Goal: Book appointment/travel/reservation

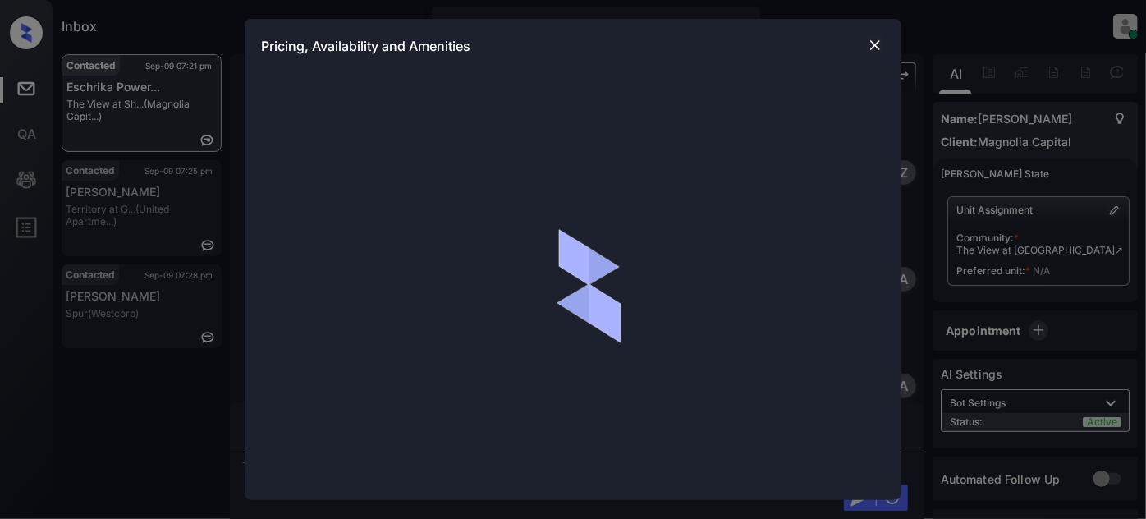
scroll to position [498, 0]
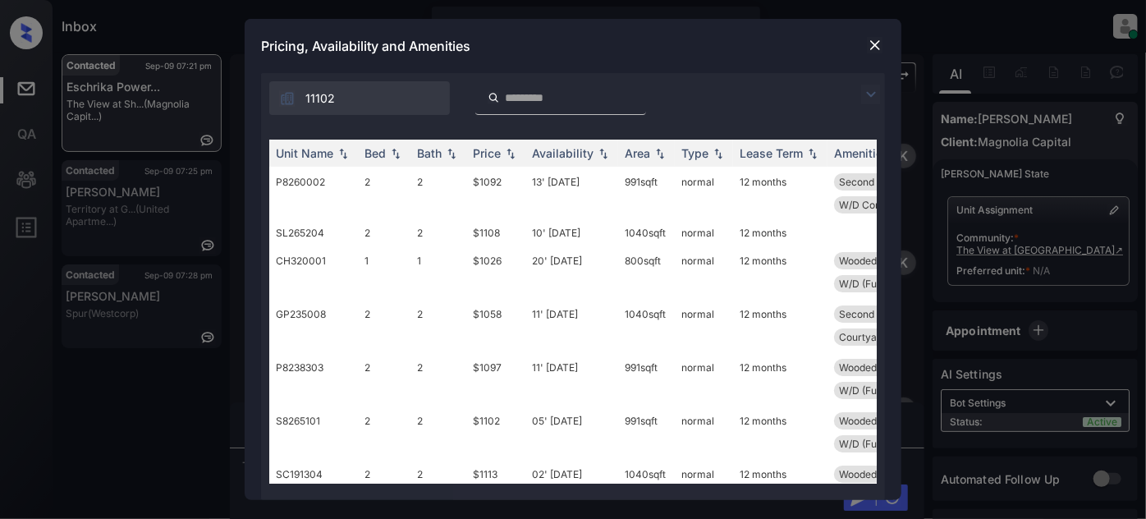
drag, startPoint x: 873, startPoint y: 92, endPoint x: 814, endPoint y: 92, distance: 59.1
click at [873, 91] on img at bounding box center [871, 95] width 20 height 20
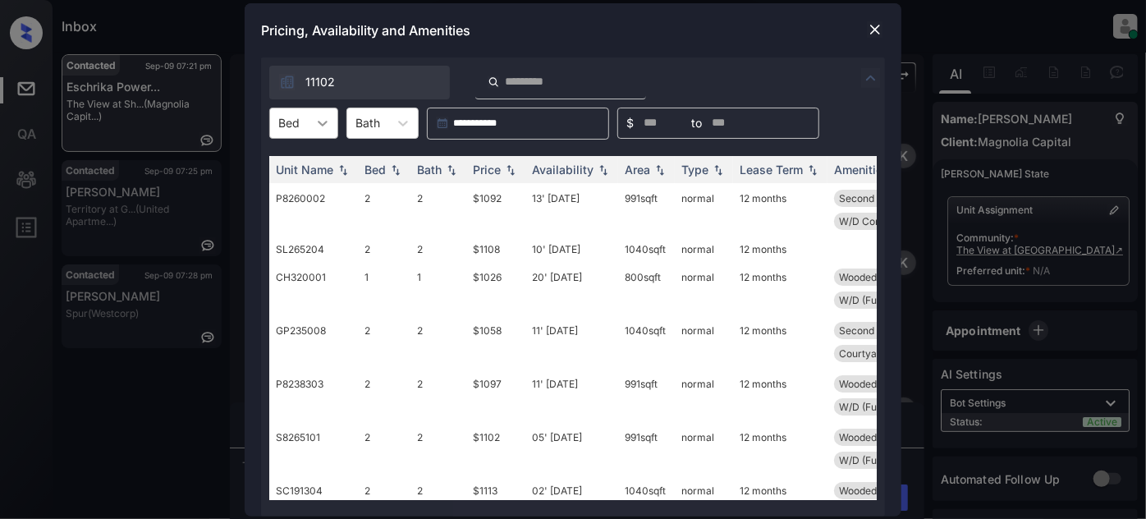
click at [310, 113] on div at bounding box center [323, 123] width 30 height 30
type input "*"
click at [291, 190] on div "2" at bounding box center [303, 193] width 69 height 30
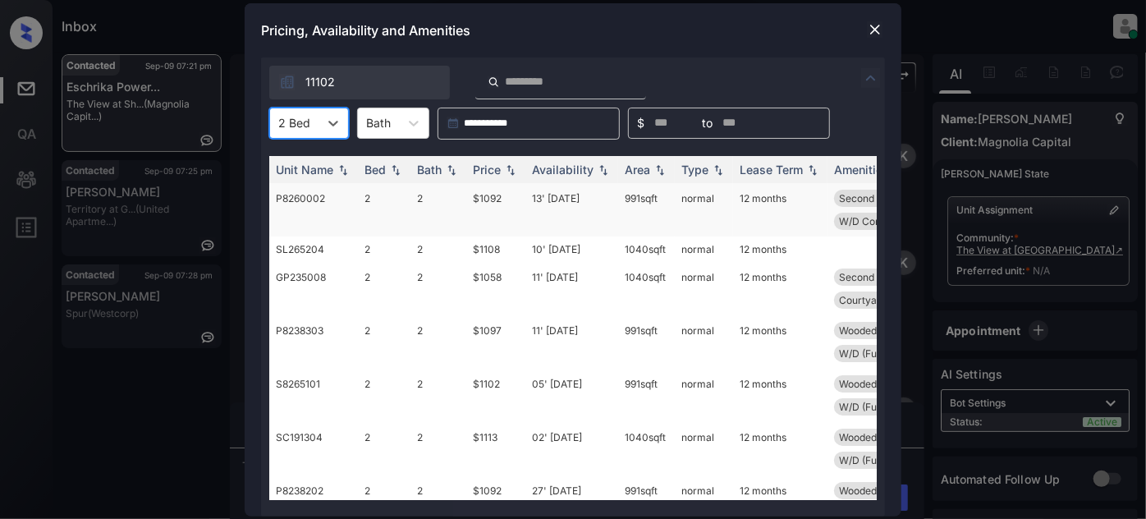
type input "*"
click at [667, 63] on div "11102" at bounding box center [573, 78] width 624 height 42
click at [497, 165] on div "Price" at bounding box center [487, 170] width 28 height 14
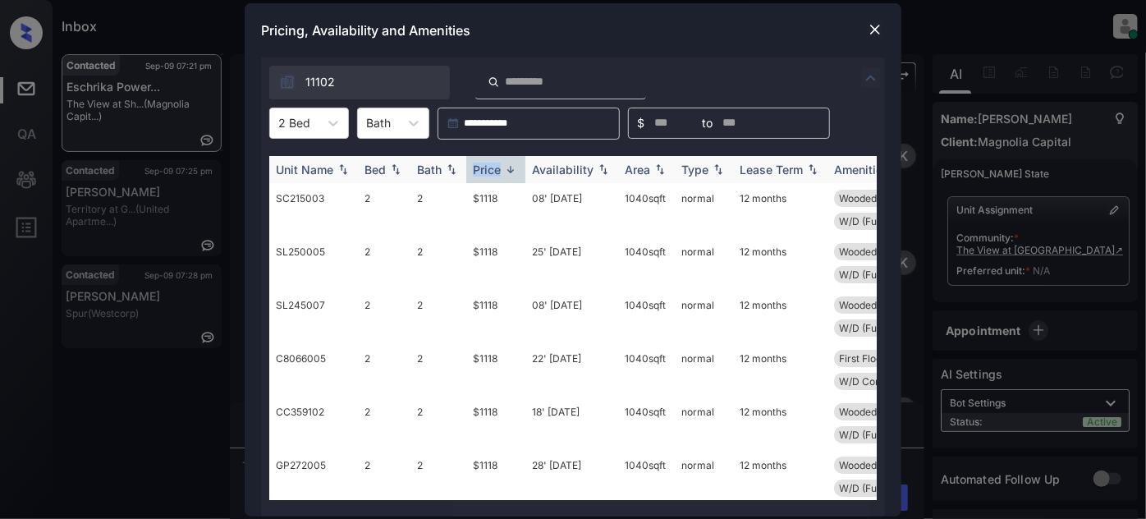
click at [497, 165] on div "Price" at bounding box center [487, 170] width 28 height 14
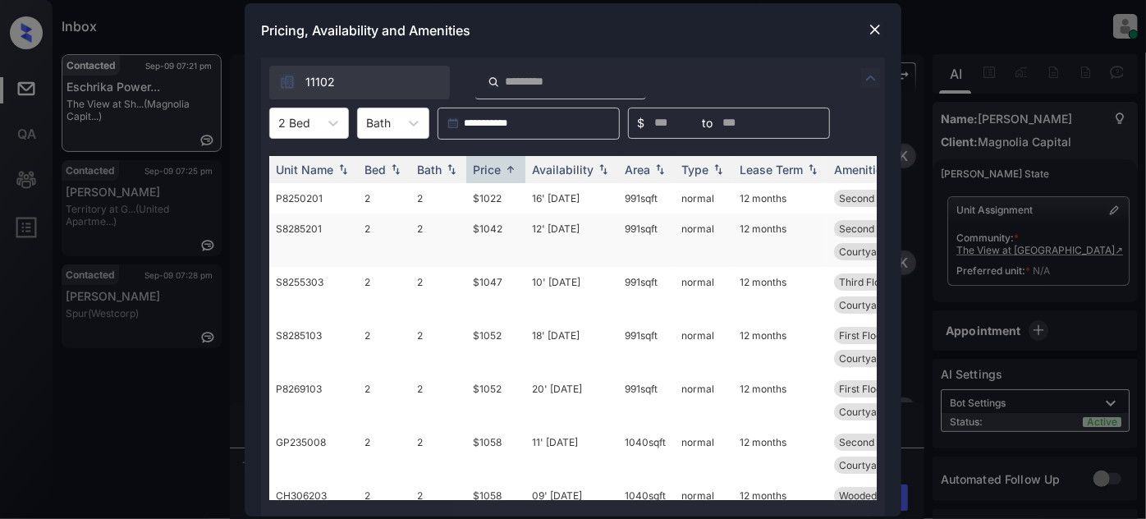
click at [557, 240] on td "12' Sep 25" at bounding box center [571, 239] width 93 height 53
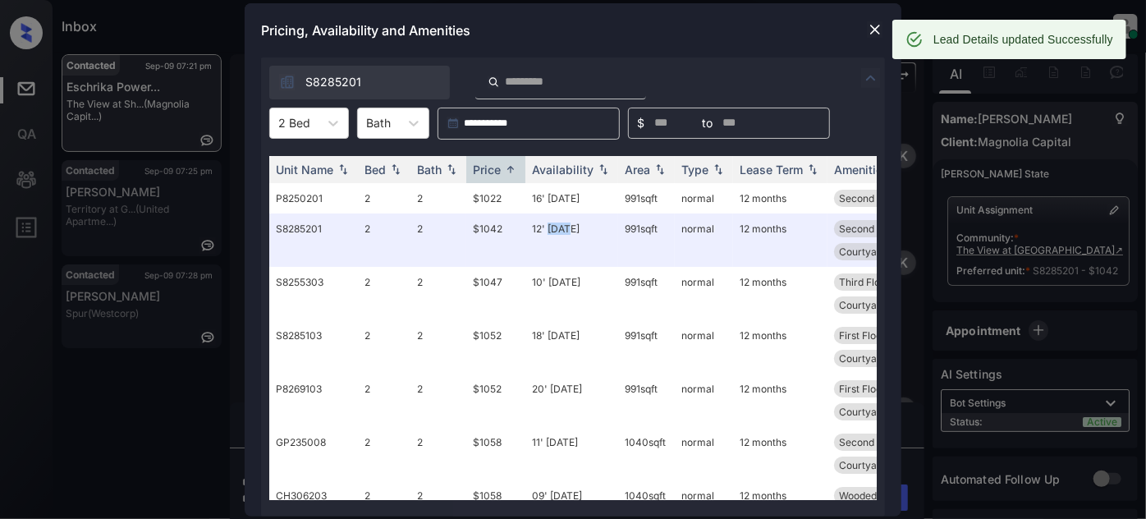
click at [868, 33] on img at bounding box center [875, 29] width 16 height 16
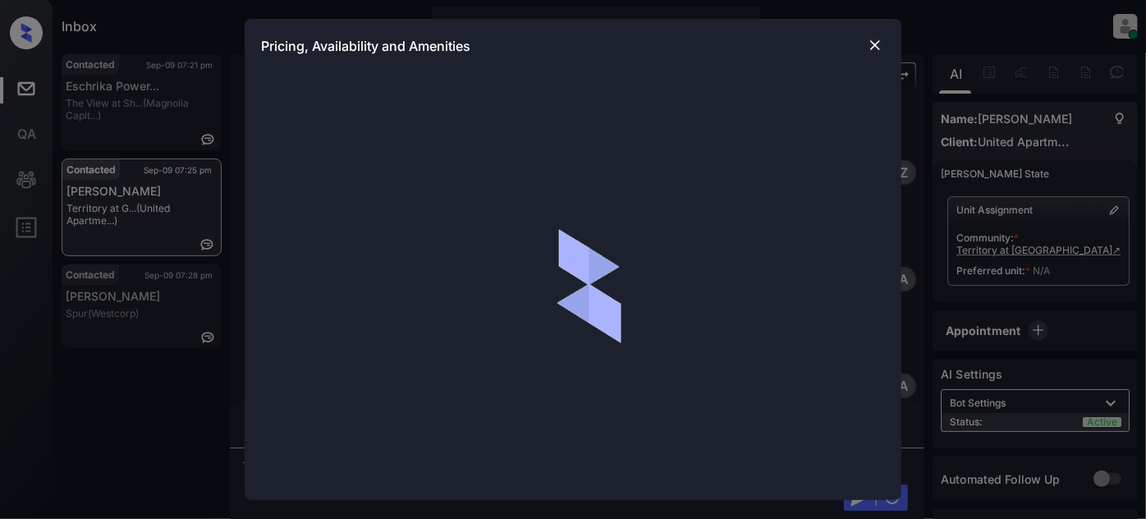
scroll to position [756, 0]
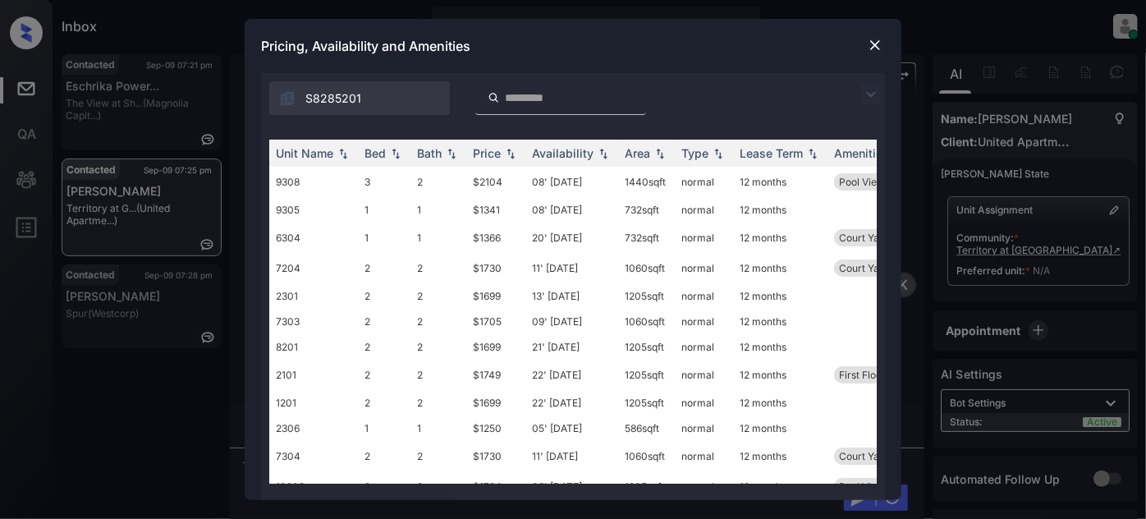
click at [875, 85] on img at bounding box center [871, 95] width 20 height 20
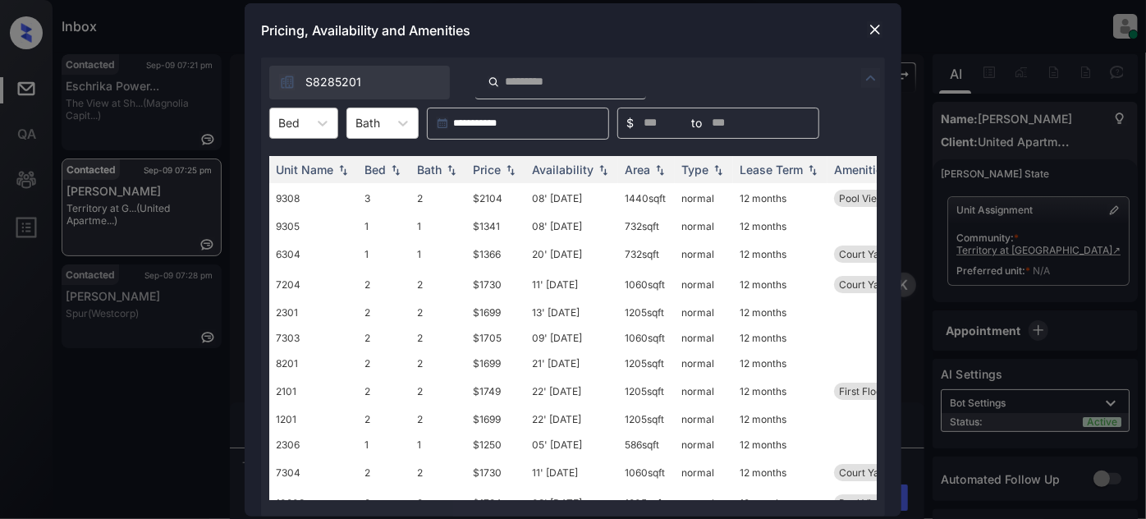
click at [303, 133] on div "Bed" at bounding box center [289, 123] width 38 height 24
click at [309, 166] on div "1" at bounding box center [303, 164] width 69 height 30
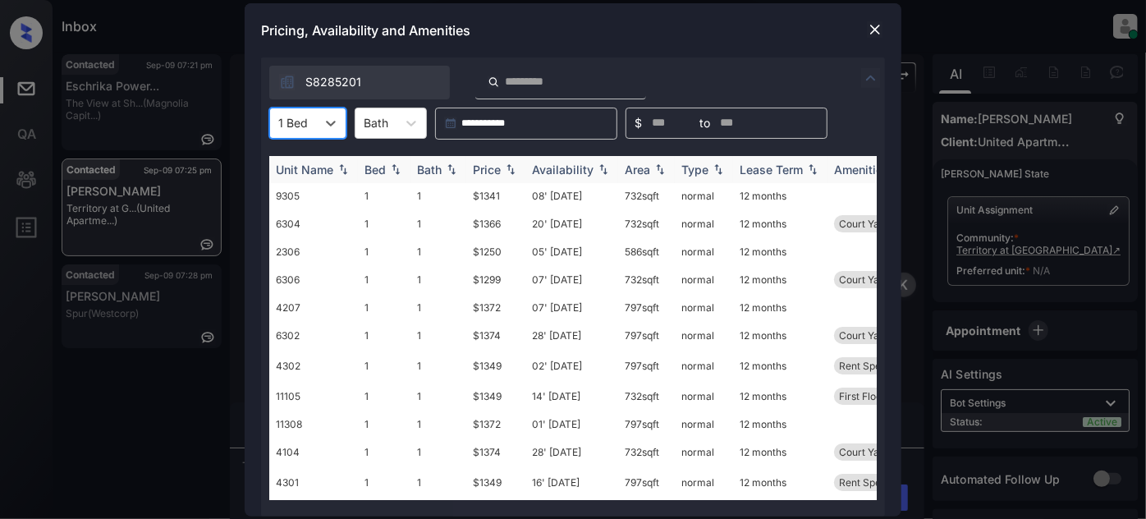
click at [501, 167] on div "Price" at bounding box center [487, 170] width 28 height 14
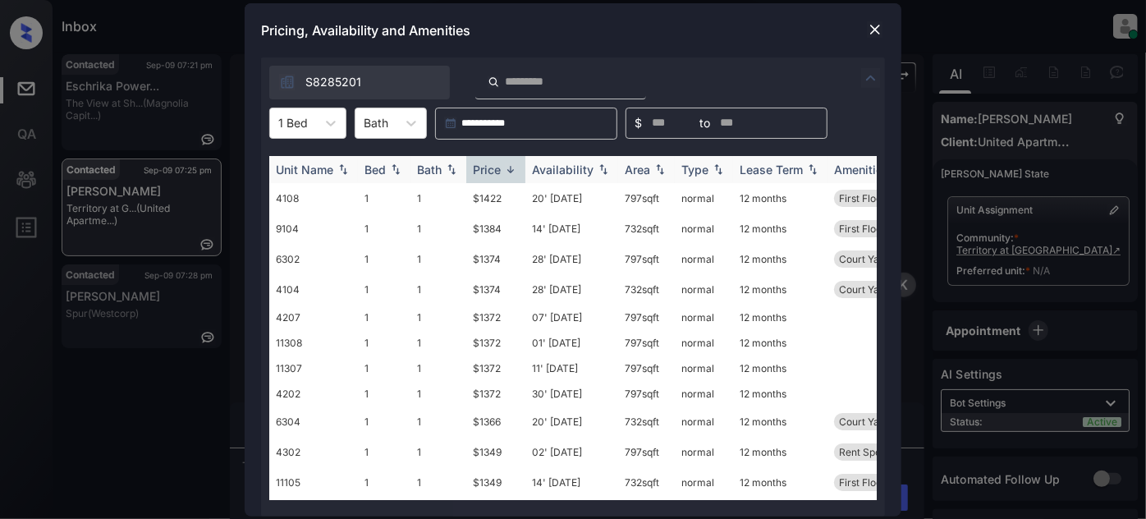
click at [501, 167] on div "Price" at bounding box center [487, 170] width 28 height 14
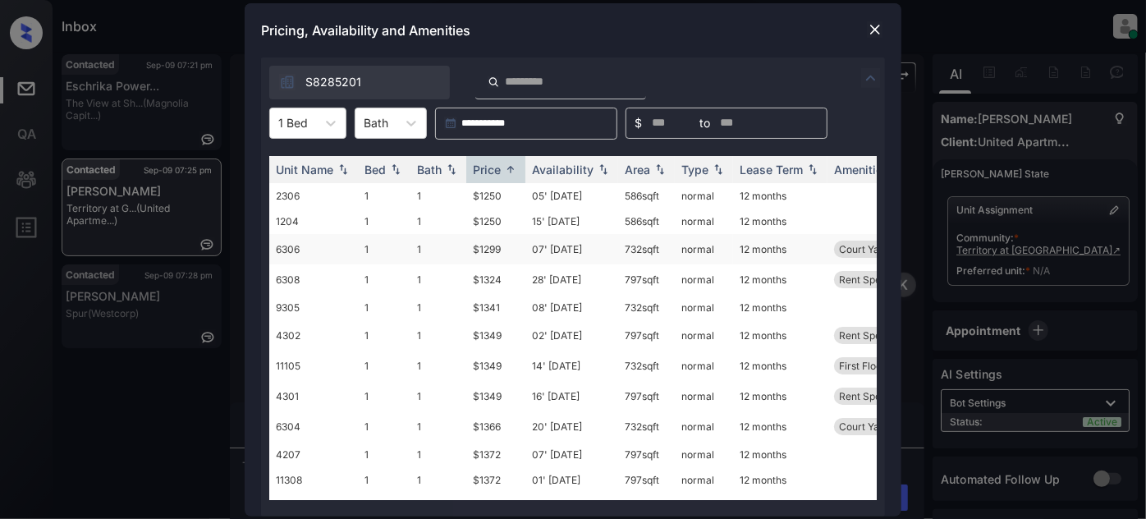
click at [573, 245] on td "07' Feb 25" at bounding box center [571, 249] width 93 height 30
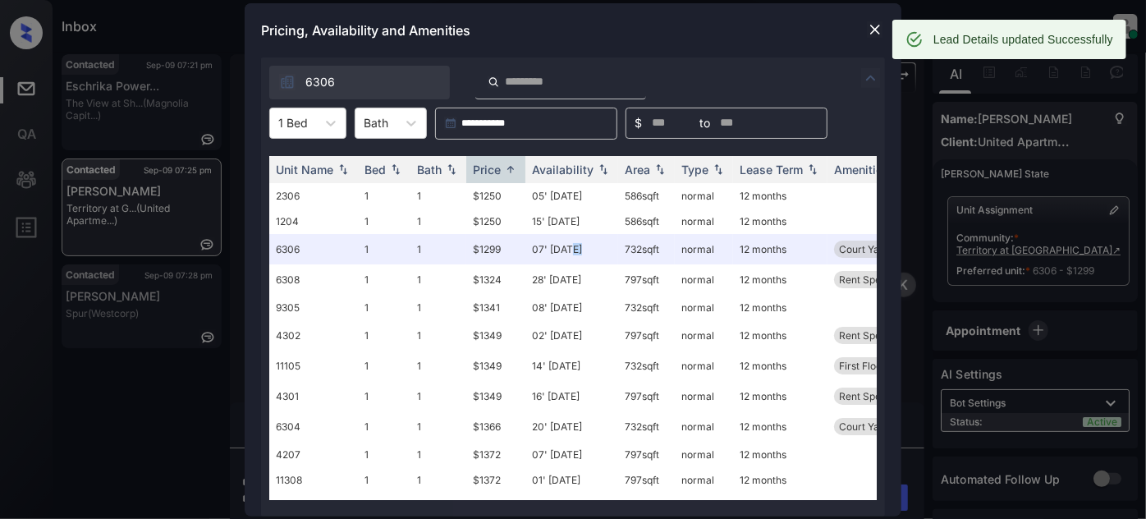
click at [867, 25] on img at bounding box center [875, 29] width 16 height 16
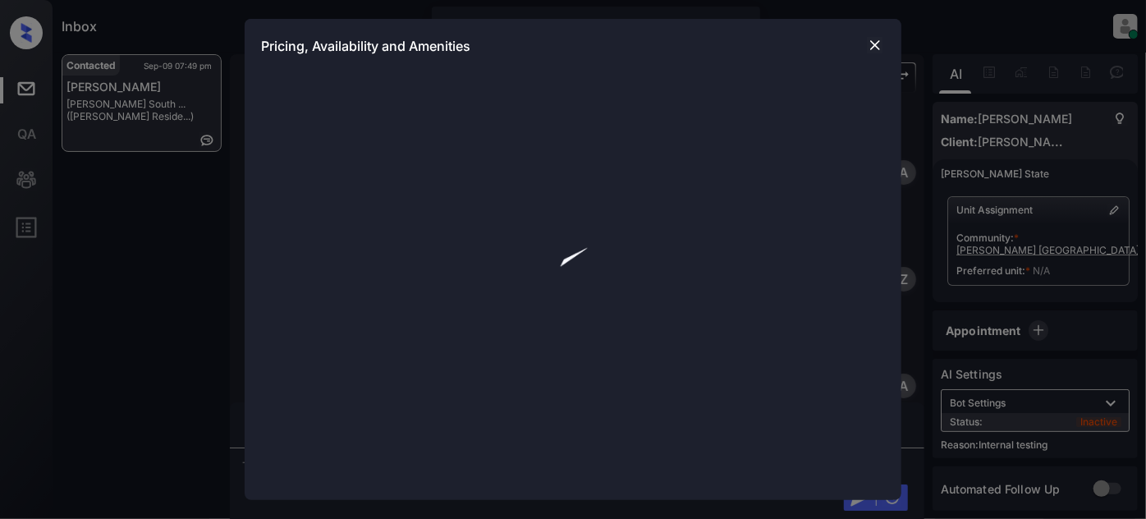
scroll to position [3167, 0]
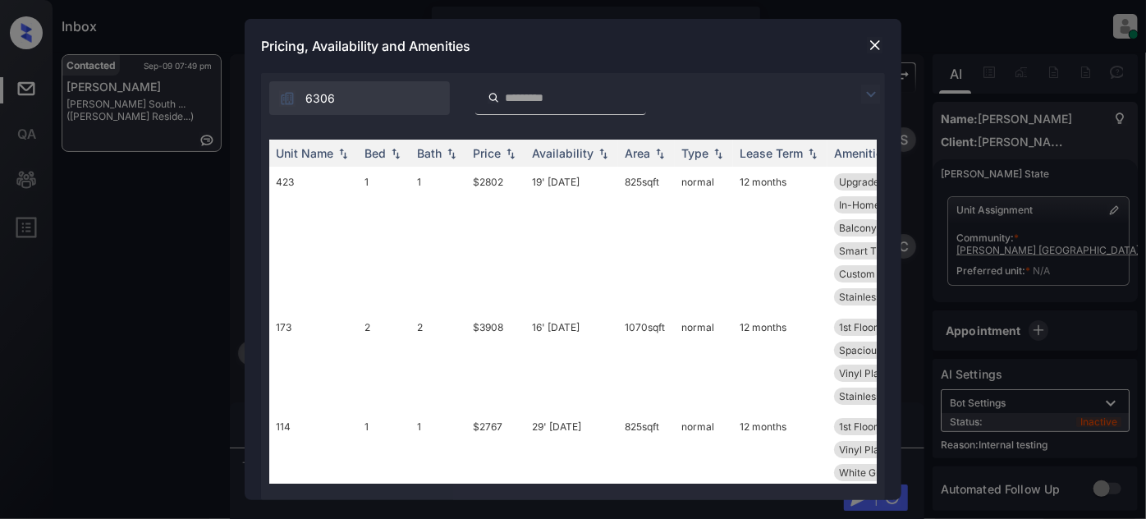
click at [872, 81] on div "6306" at bounding box center [573, 94] width 624 height 42
click at [864, 89] on img at bounding box center [871, 95] width 20 height 20
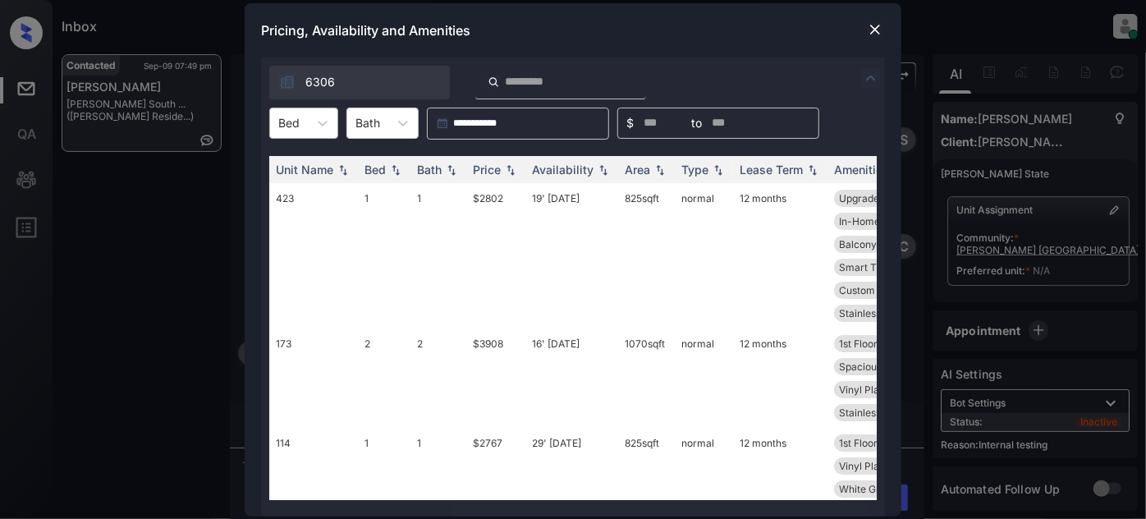
click at [291, 115] on div at bounding box center [288, 122] width 21 height 17
click at [286, 190] on div "2" at bounding box center [303, 193] width 69 height 30
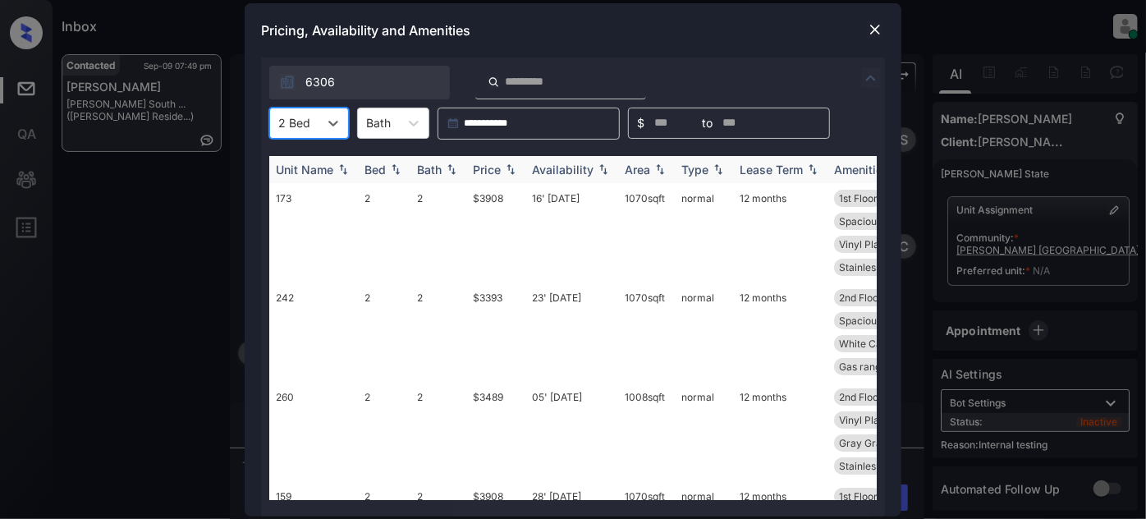
type input "*"
click at [507, 164] on img at bounding box center [510, 168] width 16 height 11
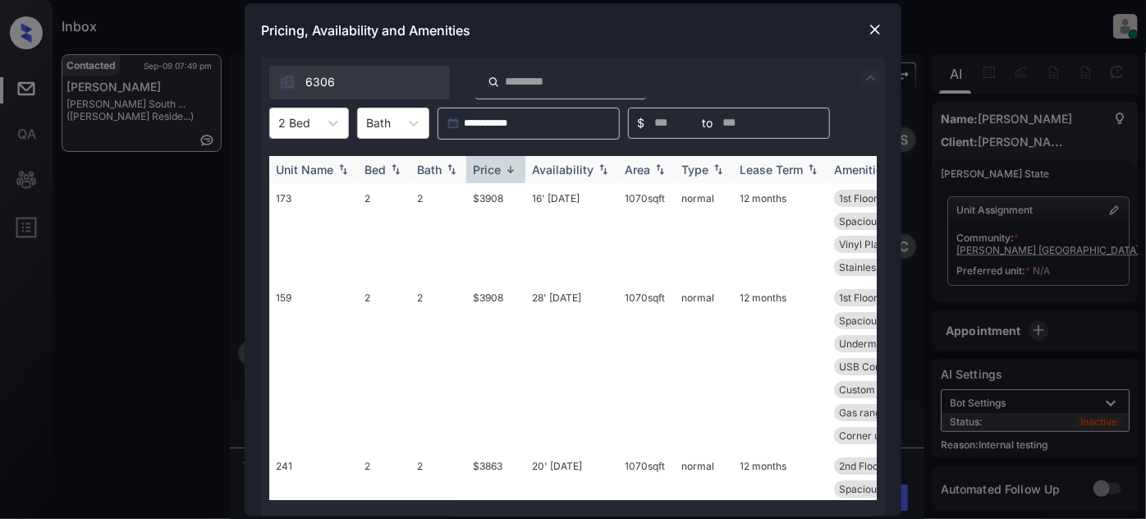
click at [501, 172] on div "Price" at bounding box center [487, 170] width 28 height 14
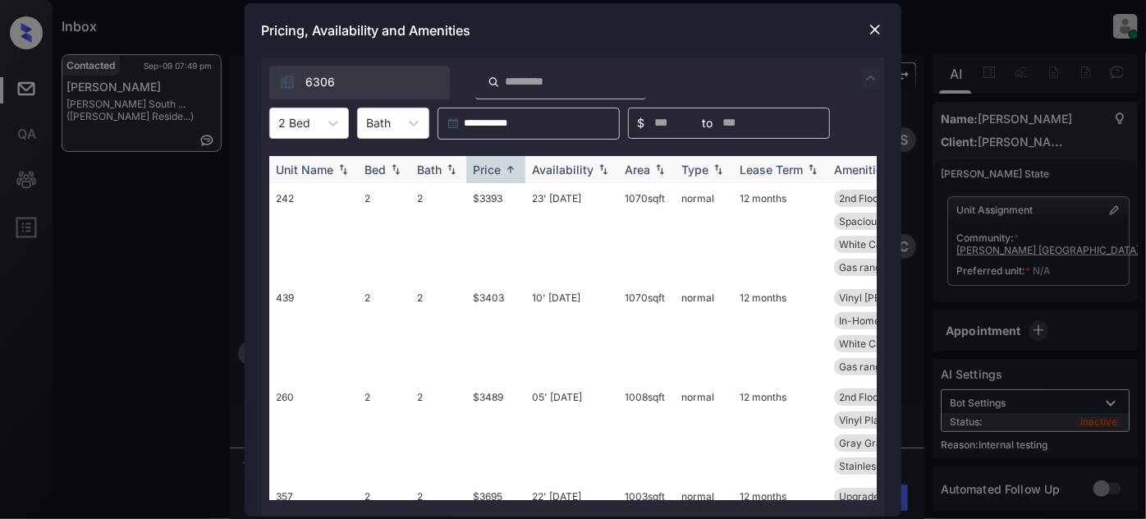
click at [490, 168] on div "Price" at bounding box center [487, 170] width 28 height 14
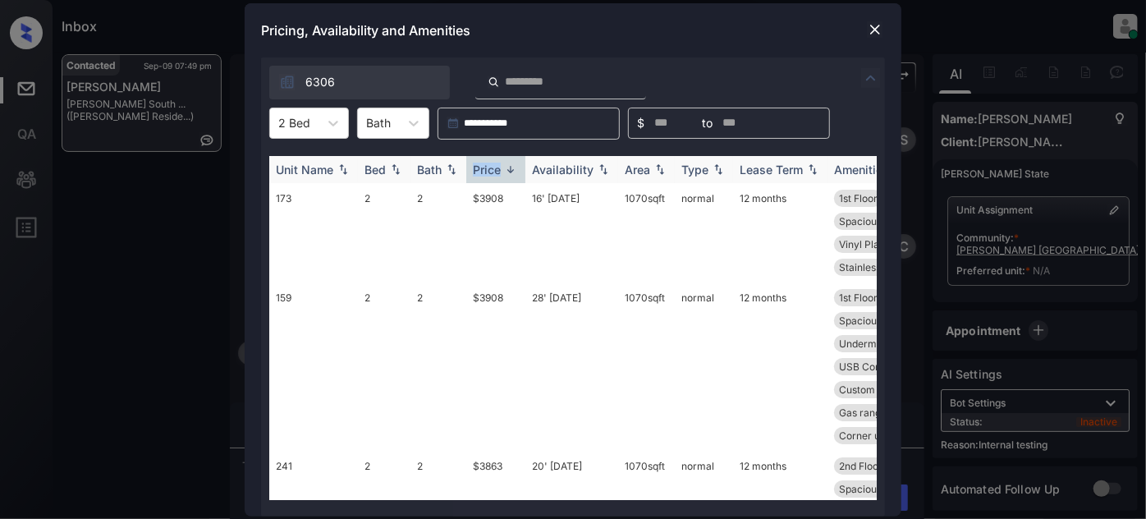
click at [488, 163] on div "Price" at bounding box center [487, 170] width 28 height 14
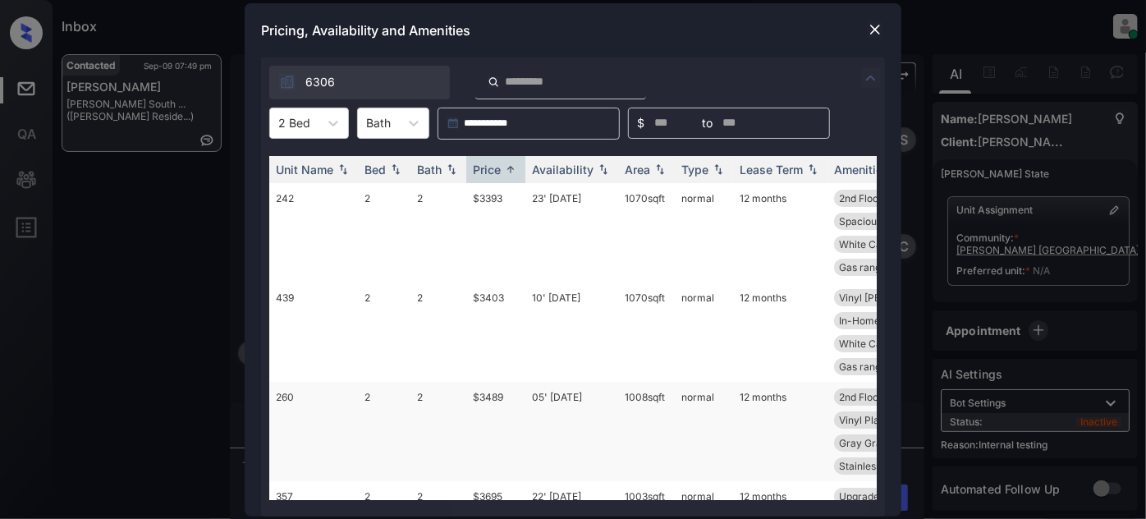
click at [573, 400] on td "05' Aug 25" at bounding box center [571, 431] width 93 height 99
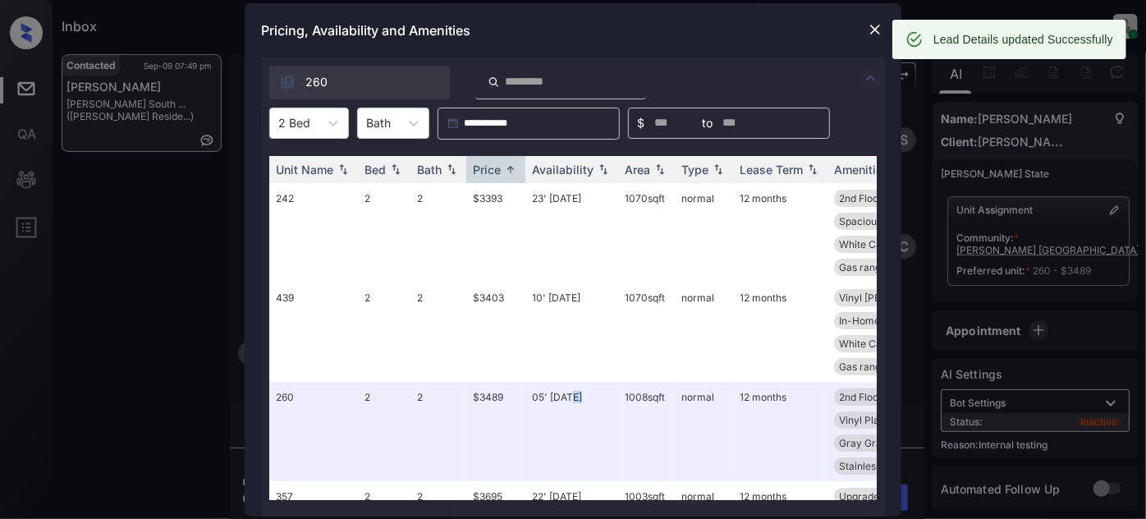
click at [868, 25] on img at bounding box center [875, 29] width 16 height 16
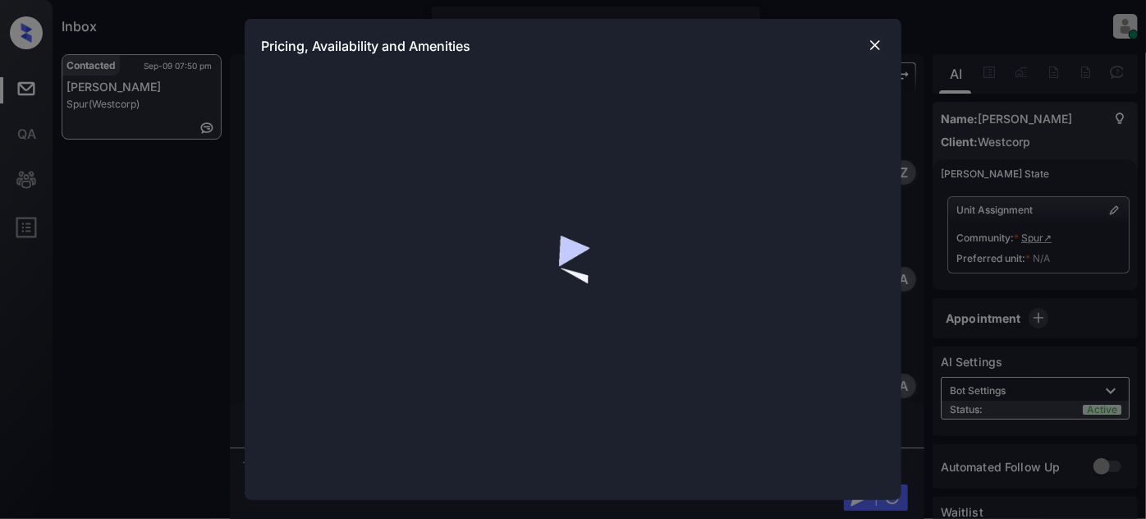
scroll to position [4029, 0]
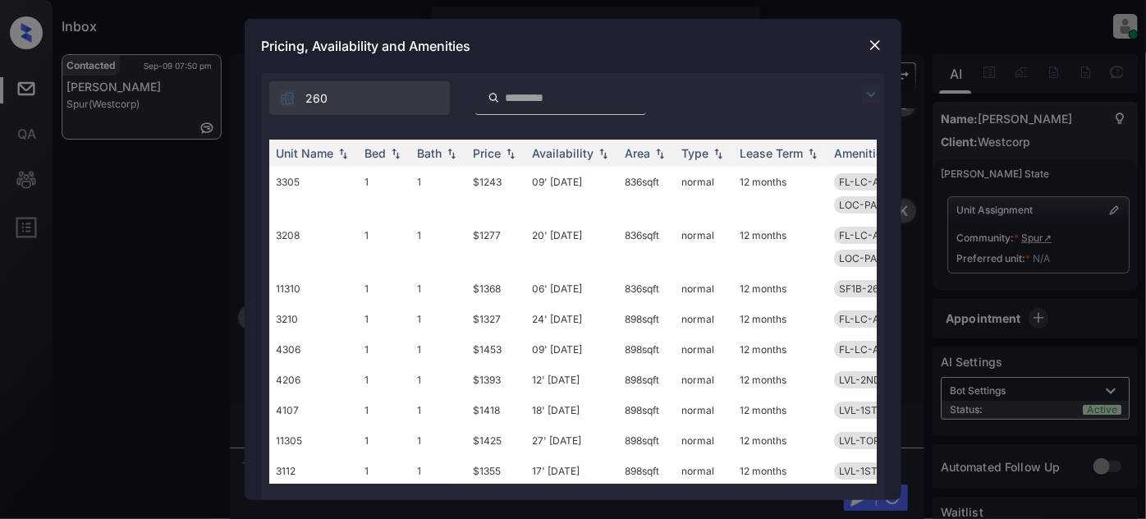
click at [868, 34] on div "Pricing, Availability and Amenities" at bounding box center [573, 46] width 657 height 54
click at [868, 45] on img at bounding box center [875, 45] width 16 height 16
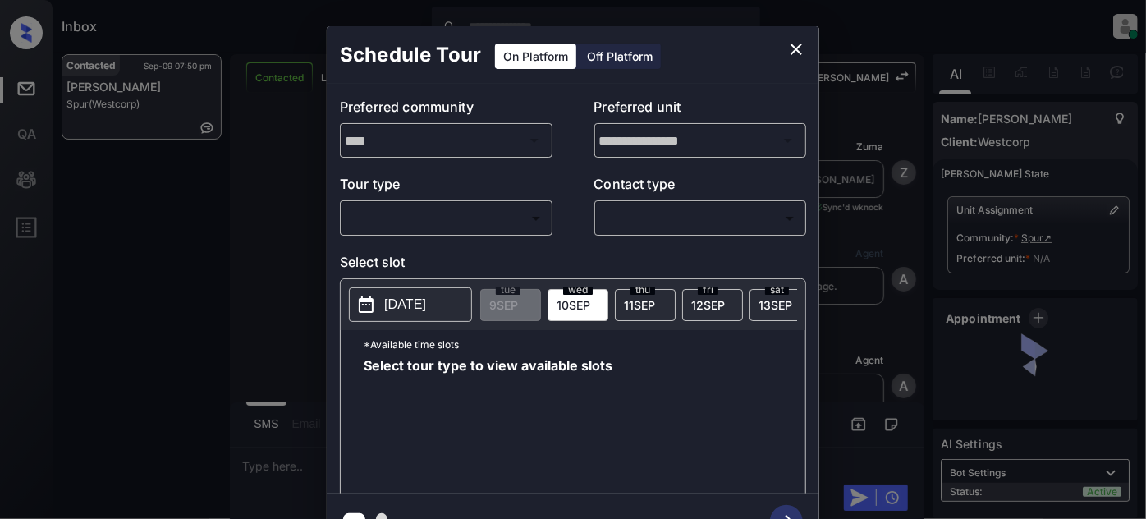
scroll to position [3656, 0]
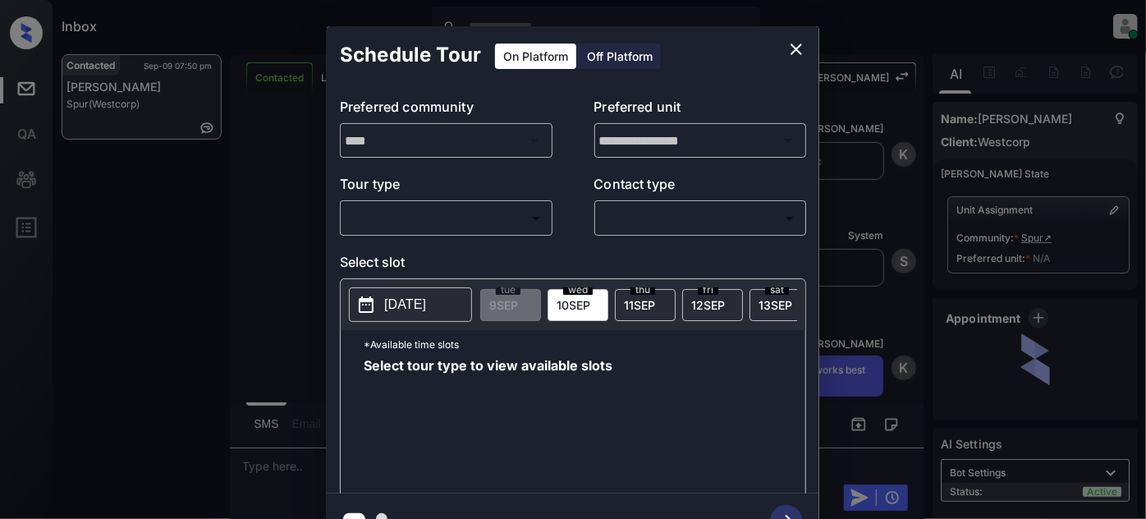
click at [418, 218] on body "Inbox Juan Carlos Manantan Online Set yourself offline Set yourself on break Pr…" at bounding box center [573, 259] width 1146 height 519
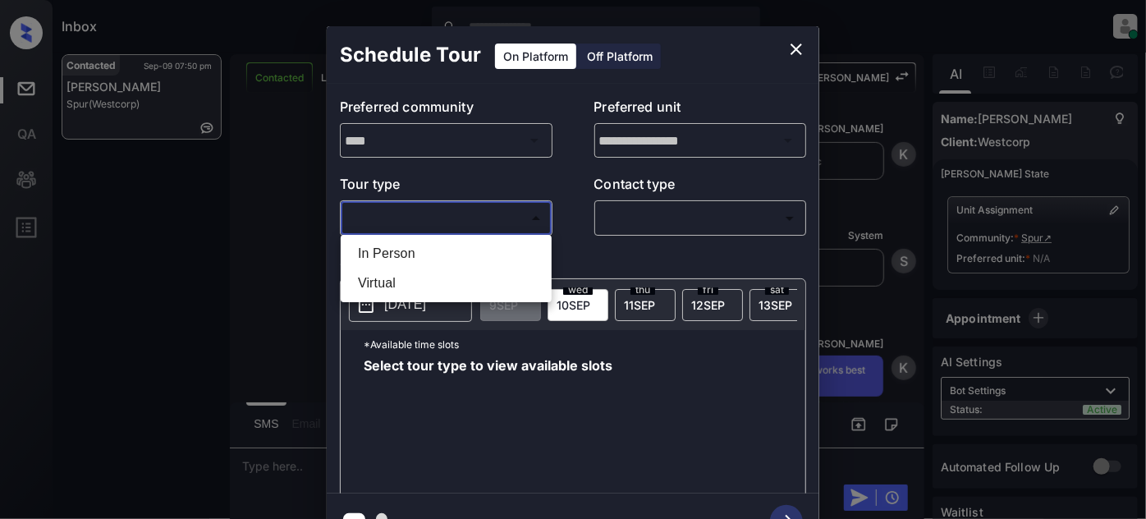
click at [800, 44] on div at bounding box center [573, 259] width 1146 height 519
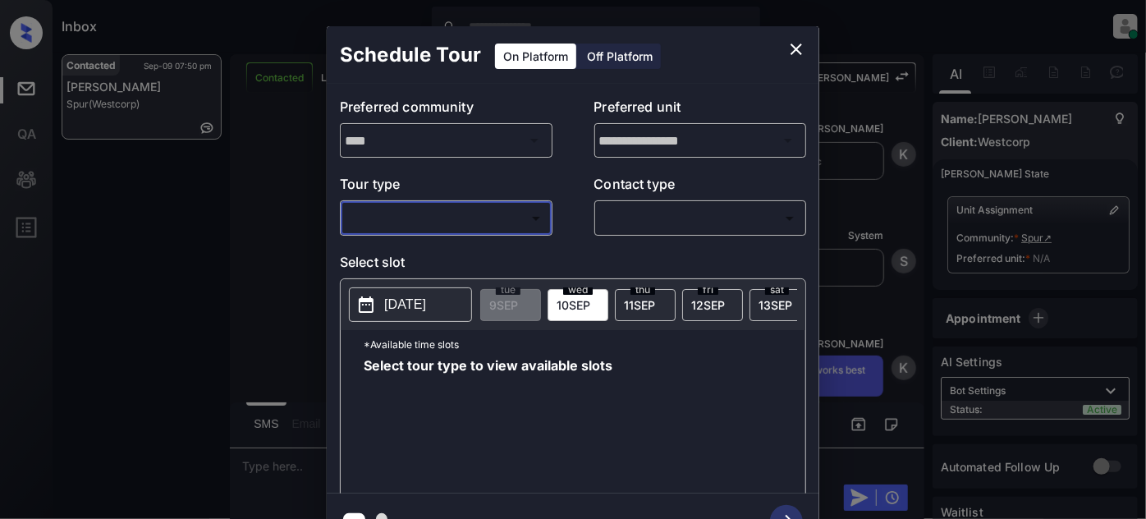
click at [796, 44] on icon "close" at bounding box center [796, 49] width 20 height 20
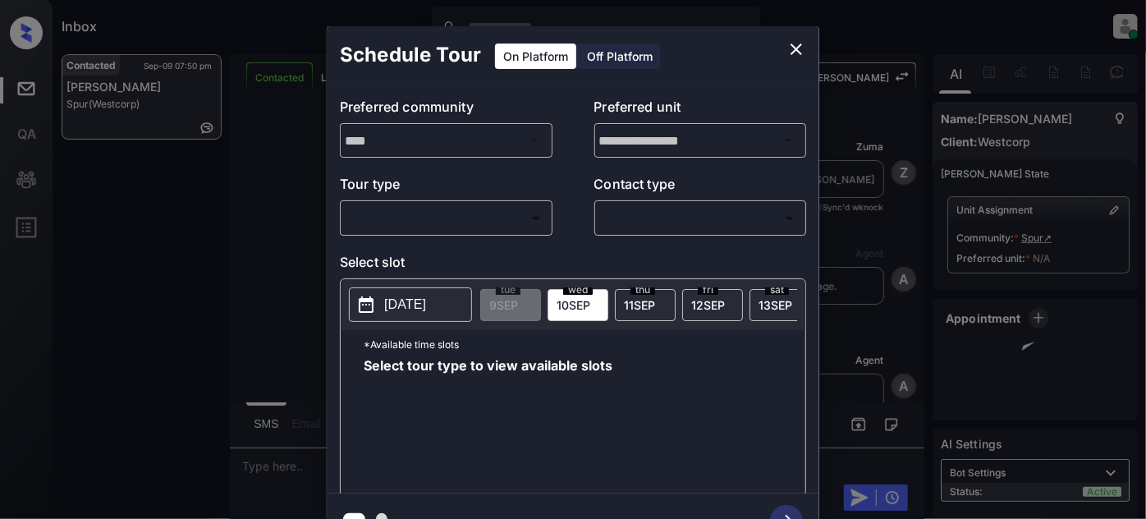
scroll to position [3656, 0]
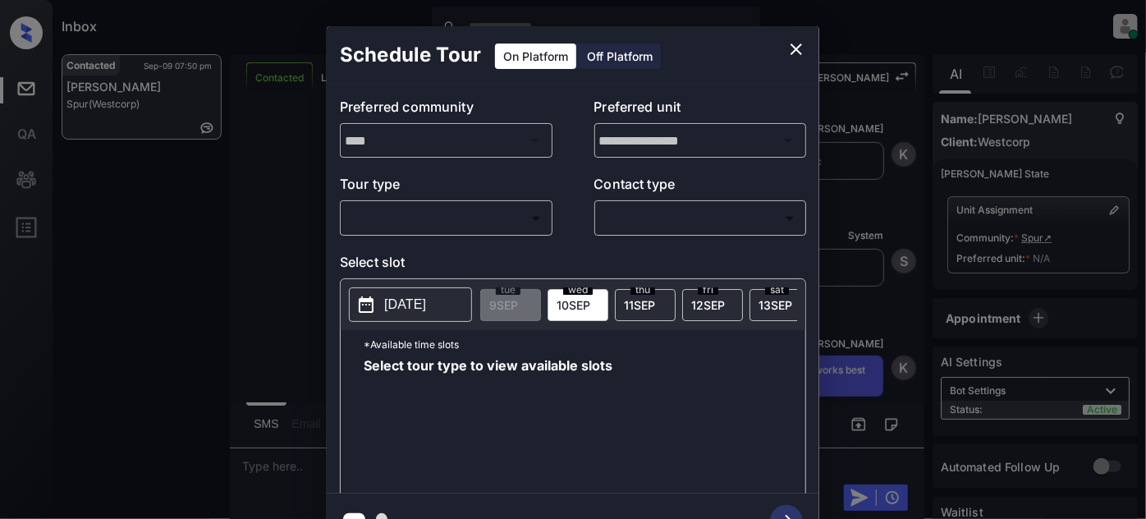
click at [804, 50] on icon "close" at bounding box center [796, 49] width 20 height 20
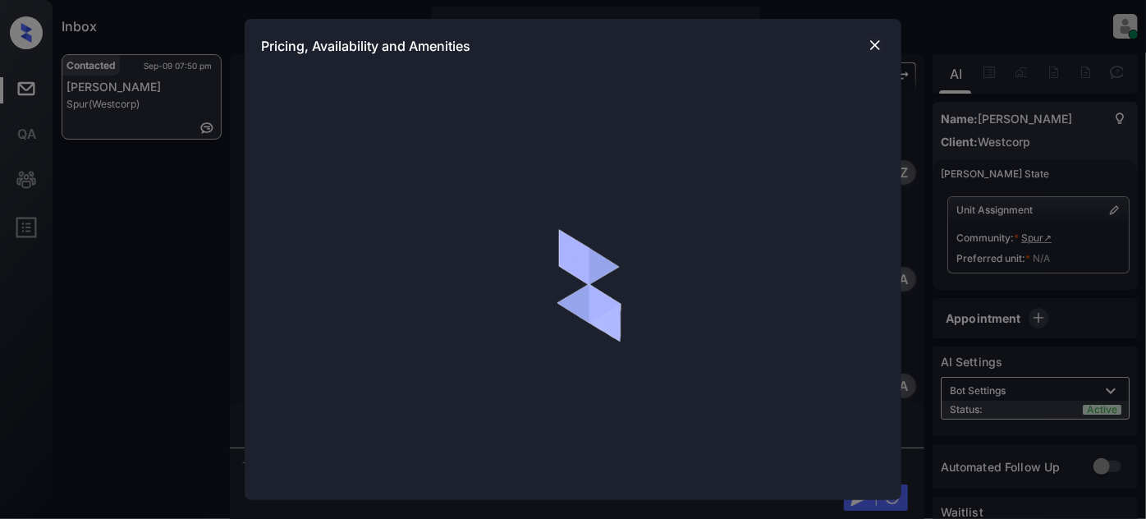
scroll to position [1865, 0]
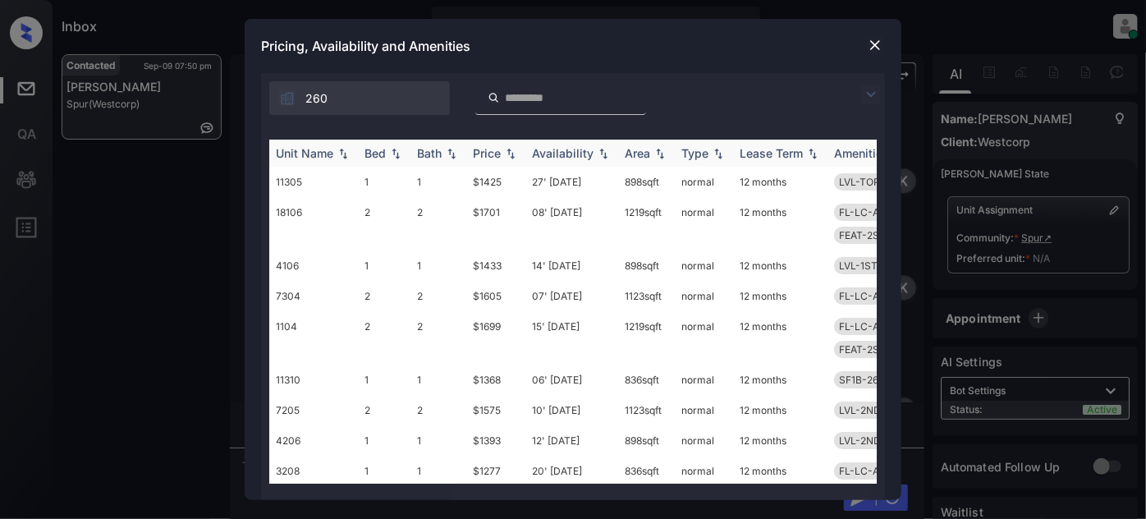
click at [313, 150] on div "Unit Name" at bounding box center [304, 153] width 57 height 14
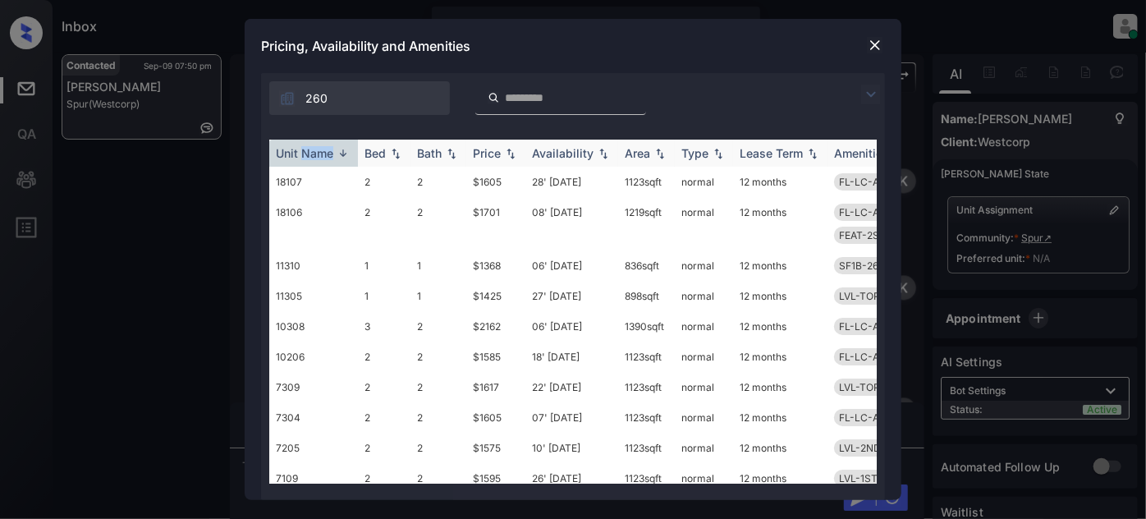
click at [313, 150] on div "Unit Name" at bounding box center [304, 153] width 57 height 14
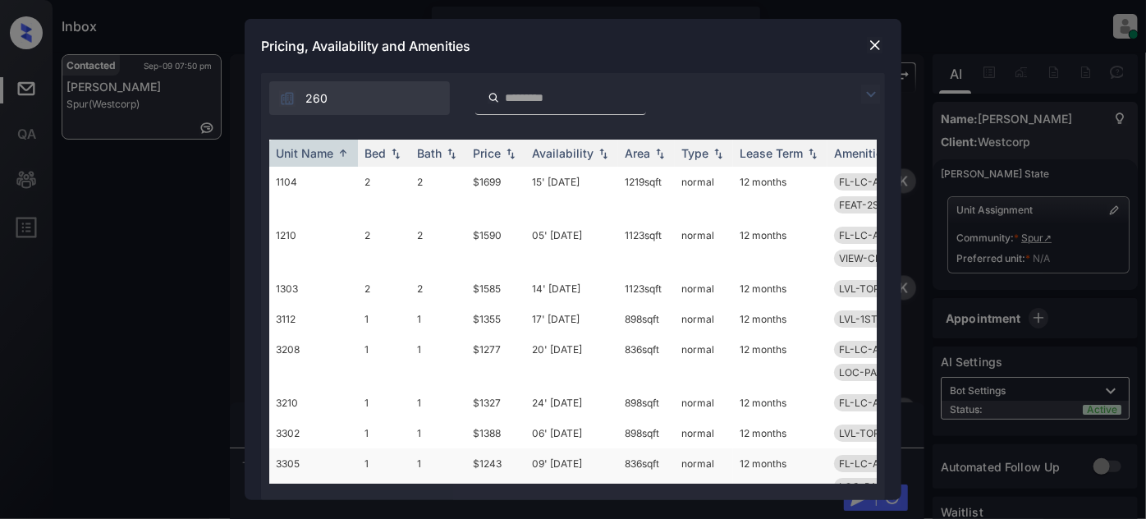
click at [471, 457] on td "$1243" at bounding box center [495, 474] width 59 height 53
click at [524, 456] on td "$1243" at bounding box center [495, 474] width 59 height 53
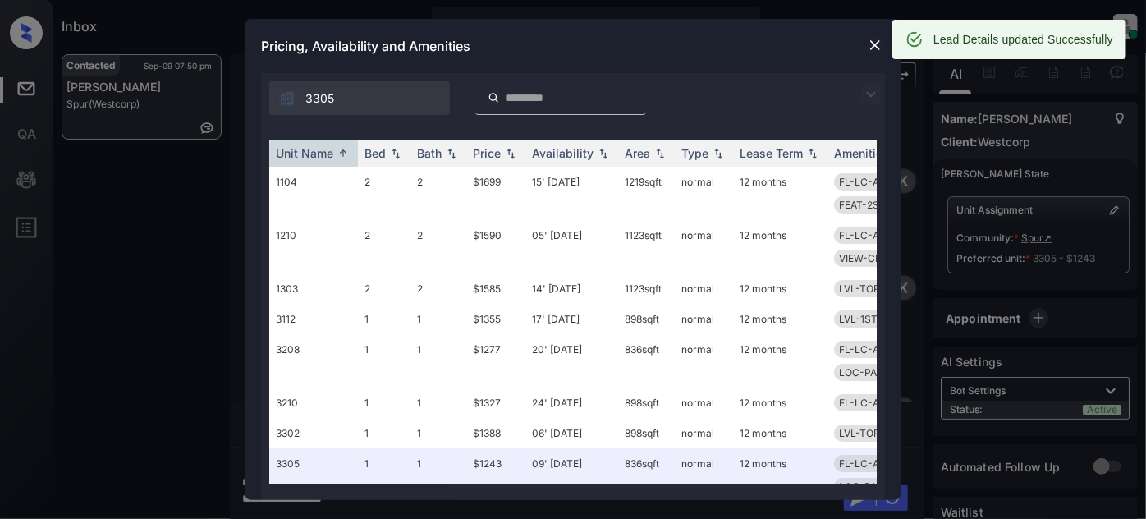
click at [865, 43] on div at bounding box center [875, 45] width 20 height 20
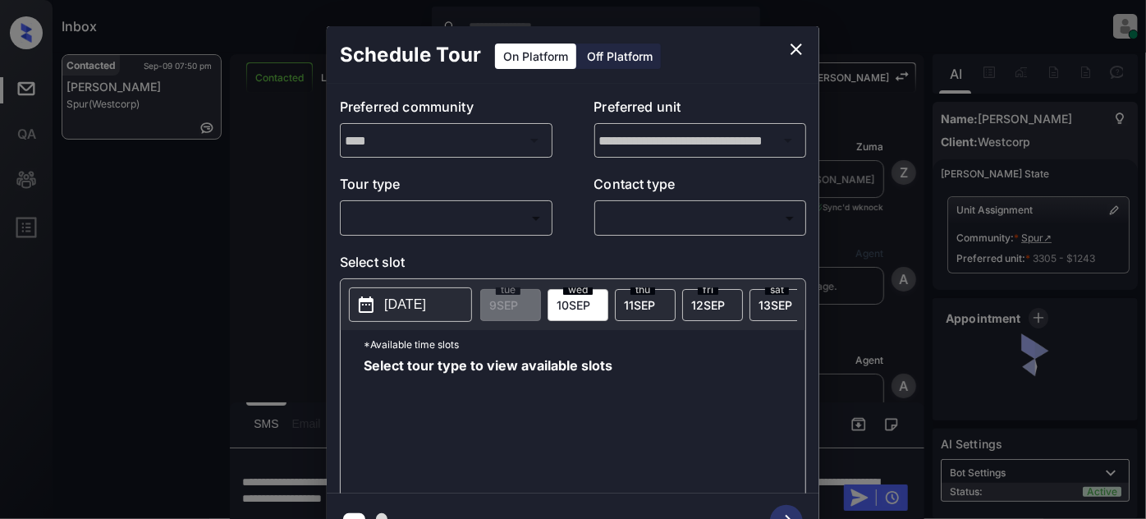
scroll to position [1865, 0]
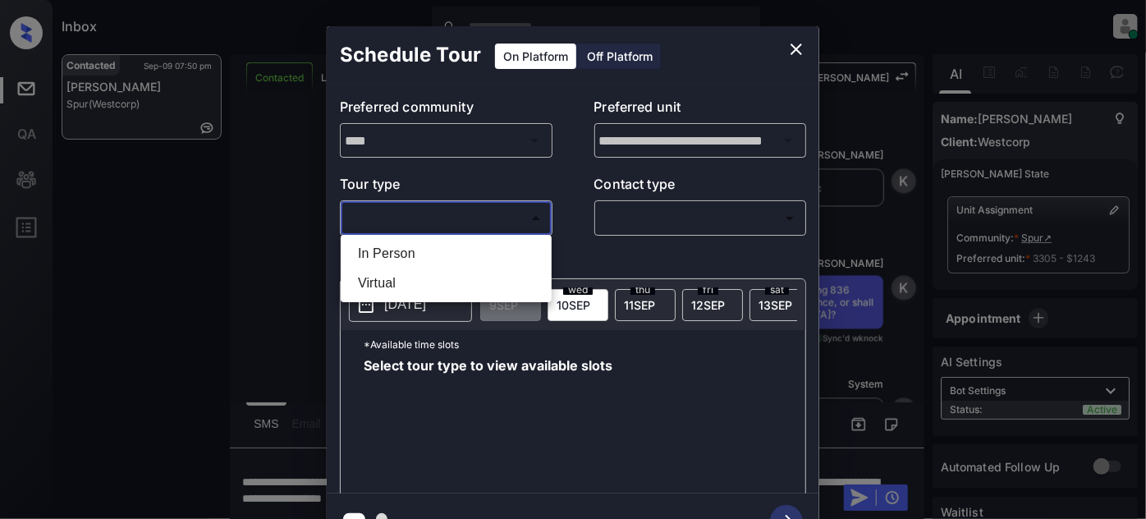
click at [463, 215] on body "Inbox Juan Carlos Manantan Online Set yourself offline Set yourself on break Pr…" at bounding box center [573, 259] width 1146 height 519
click at [401, 291] on li "Virtual" at bounding box center [446, 283] width 203 height 30
type input "*******"
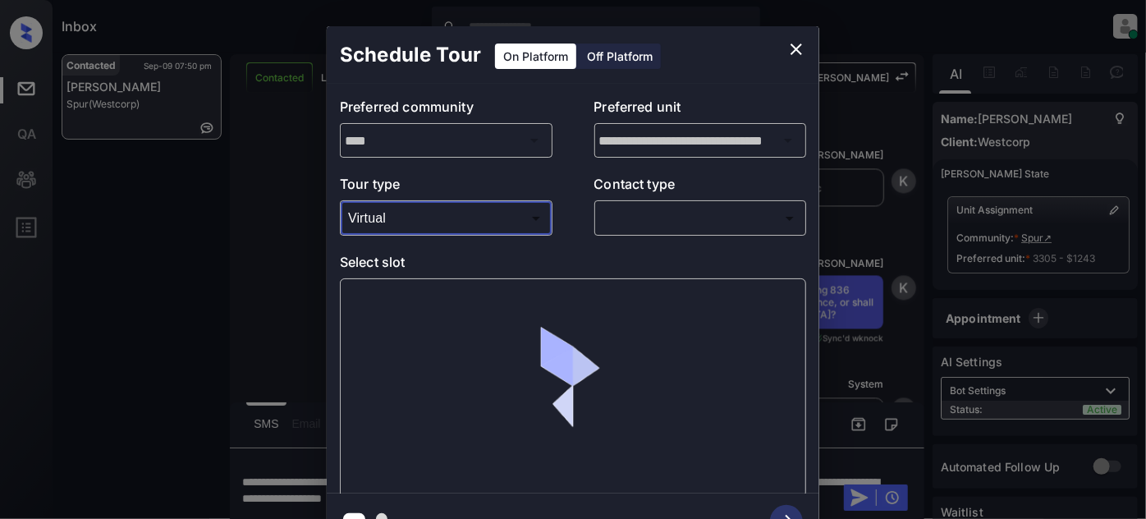
click at [647, 207] on body "Inbox Juan Carlos Manantan Online Set yourself offline Set yourself on break Pr…" at bounding box center [573, 259] width 1146 height 519
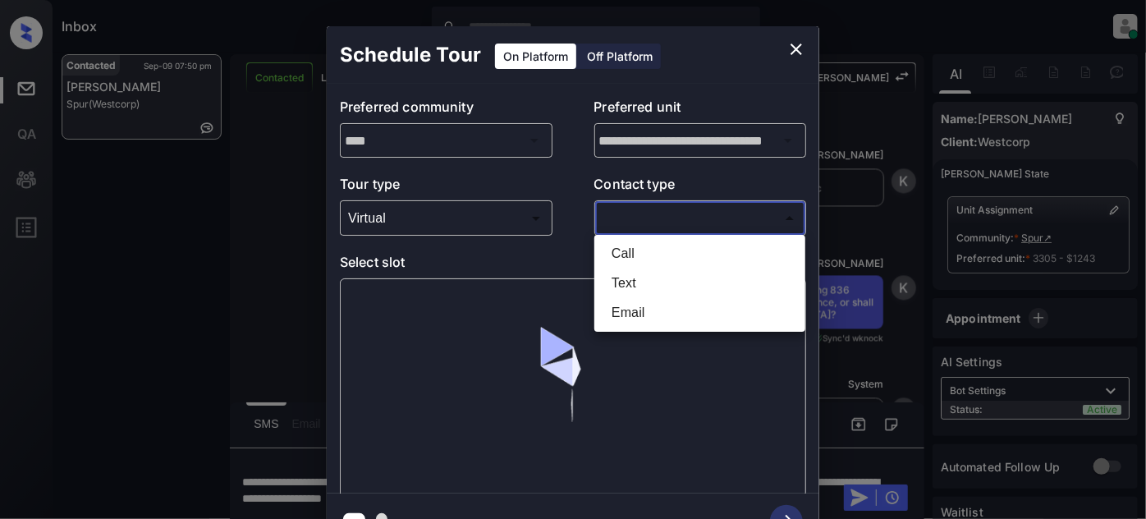
click at [648, 292] on li "Text" at bounding box center [699, 283] width 203 height 30
type input "****"
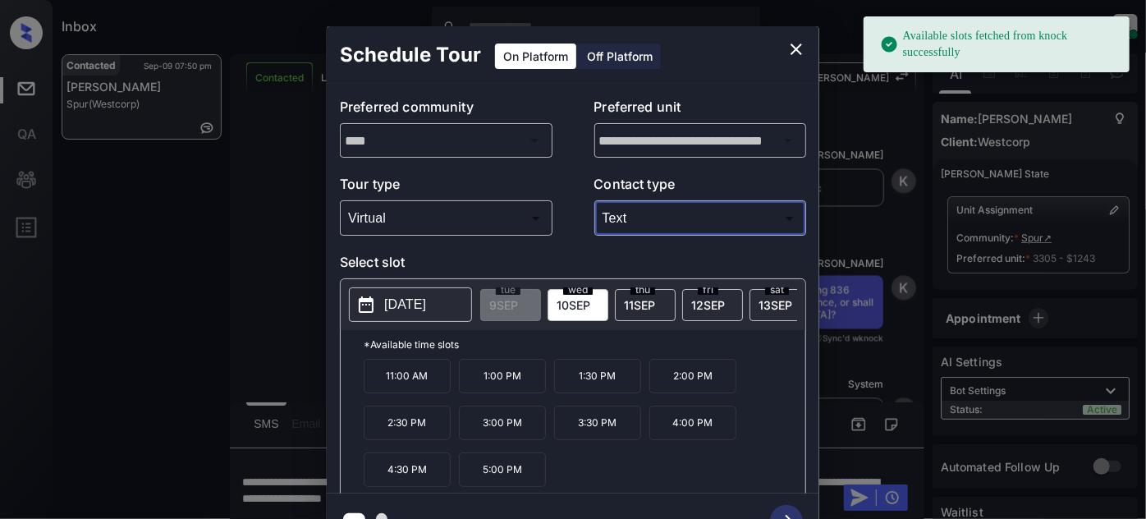
click at [799, 37] on button "close" at bounding box center [796, 49] width 33 height 33
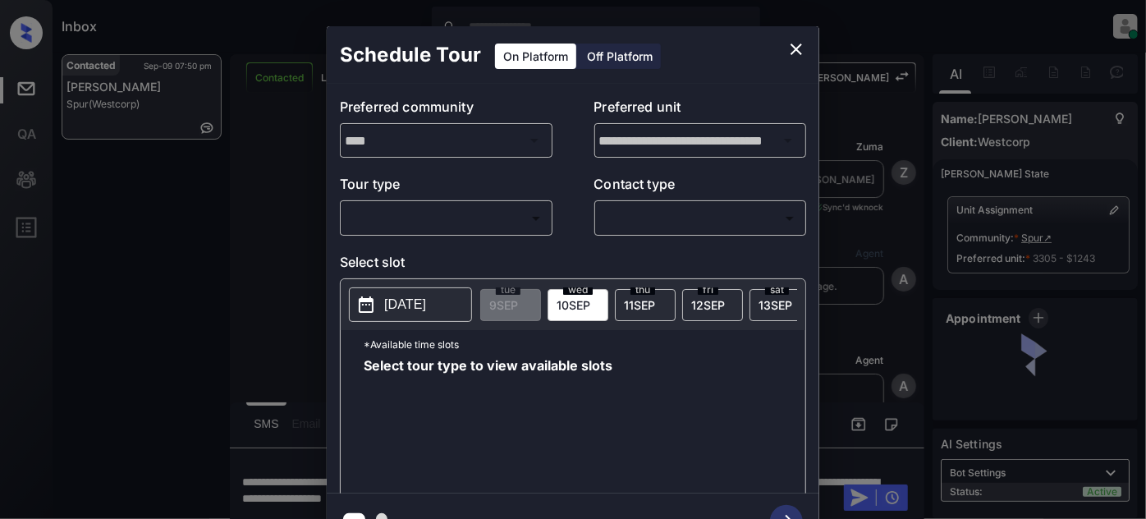
scroll to position [3955, 0]
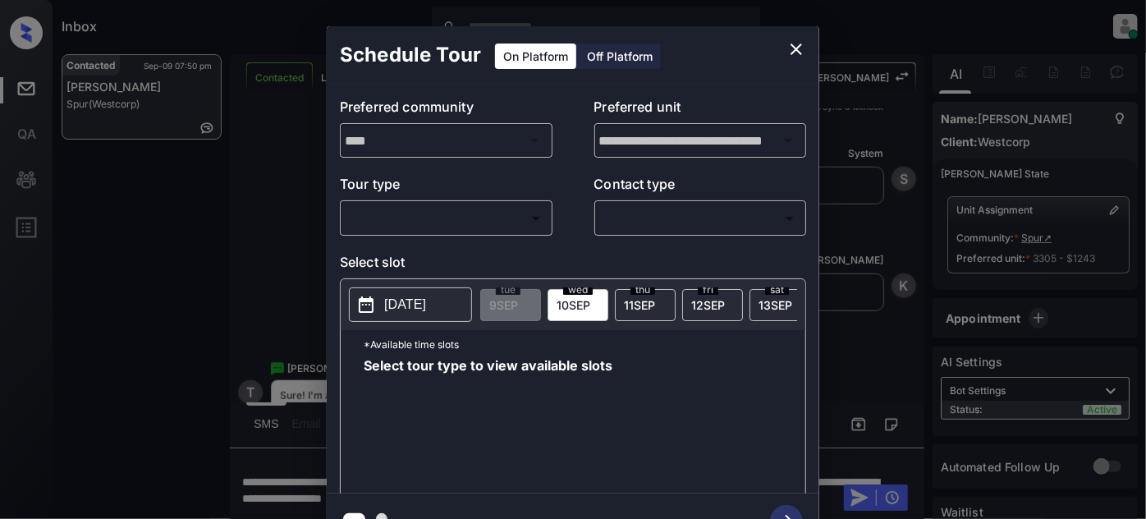
click at [433, 206] on body "Inbox Juan Carlos Manantan Online Set yourself offline Set yourself on break Pr…" at bounding box center [573, 259] width 1146 height 519
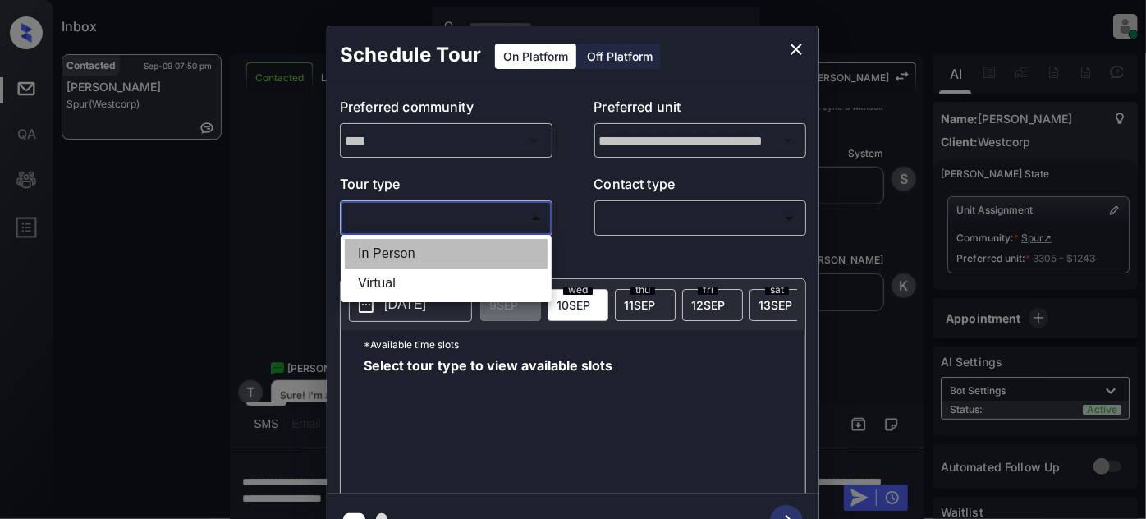
click at [415, 251] on li "In Person" at bounding box center [446, 254] width 203 height 30
type input "********"
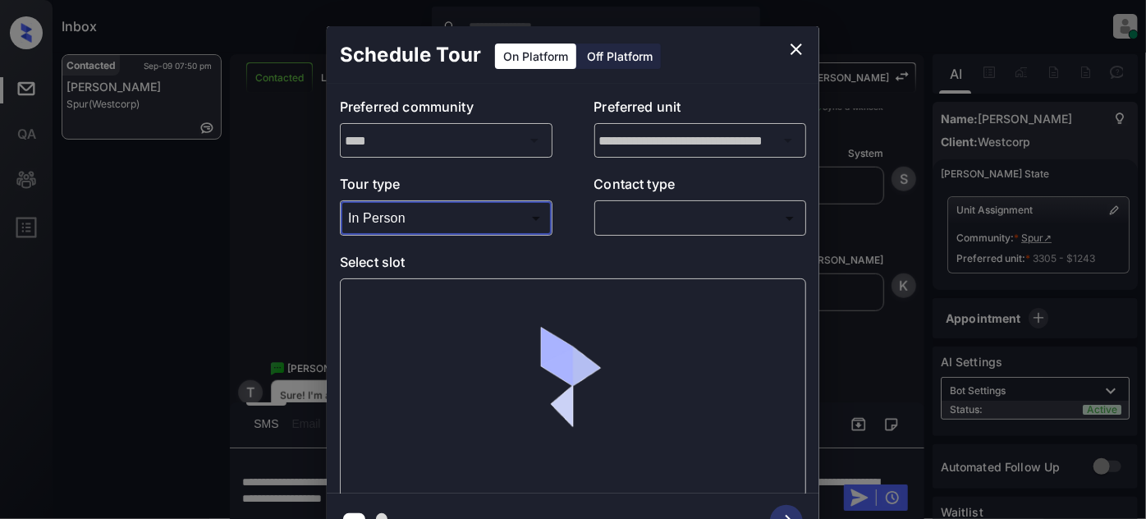
click at [640, 204] on body "Inbox Juan Carlos Manantan Online Set yourself offline Set yourself on break Pr…" at bounding box center [573, 259] width 1146 height 519
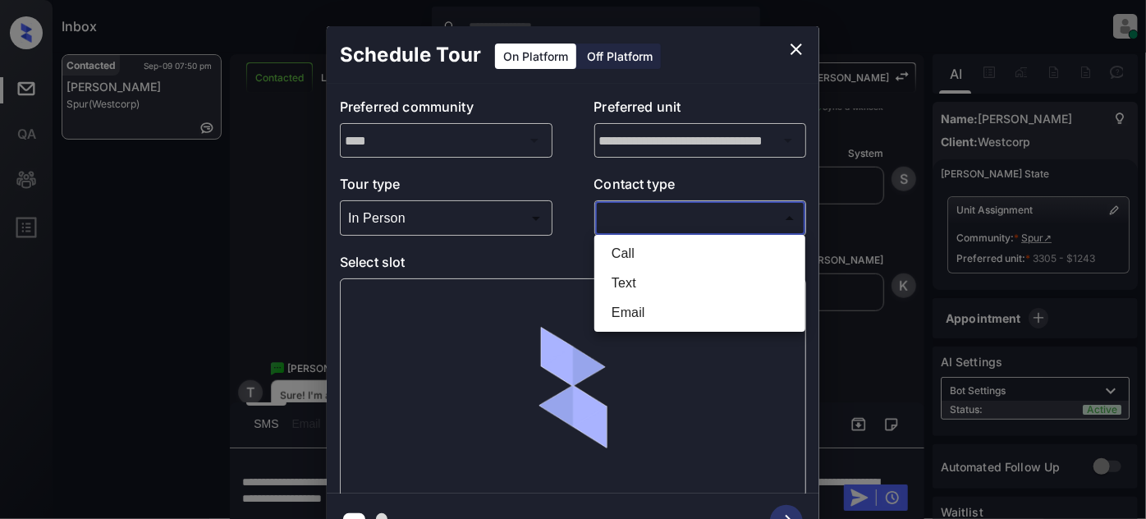
click at [617, 275] on li "Text" at bounding box center [699, 283] width 203 height 30
type input "****"
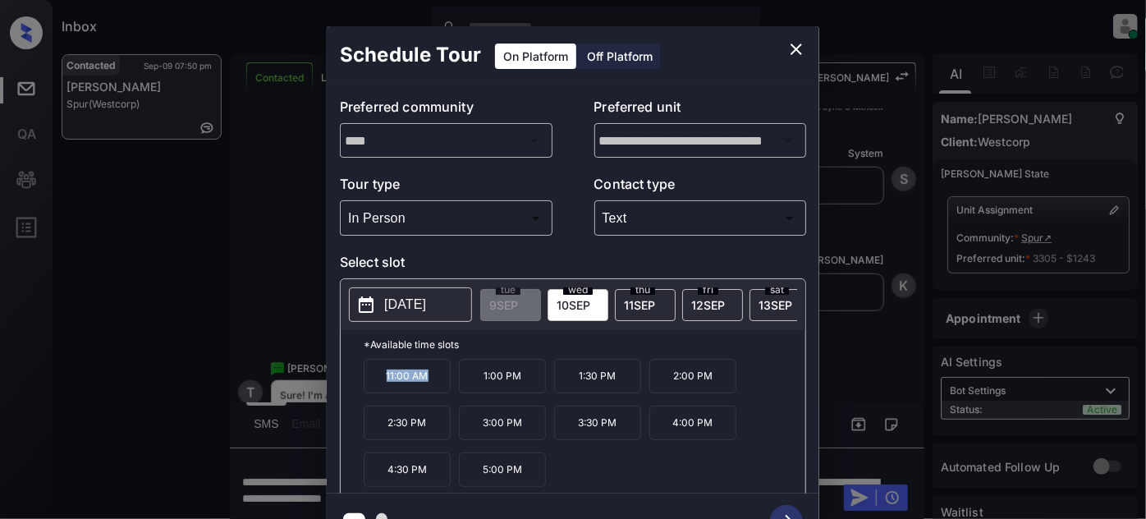
drag, startPoint x: 450, startPoint y: 387, endPoint x: 356, endPoint y: 380, distance: 93.9
click at [355, 380] on div "*Available time slots 11:00 AM 1:00 PM 1:30 PM 2:00 PM 2:30 PM 3:00 PM 3:30 PM …" at bounding box center [573, 414] width 465 height 168
copy p "11:00 AM"
click at [795, 44] on icon "close" at bounding box center [796, 49] width 20 height 20
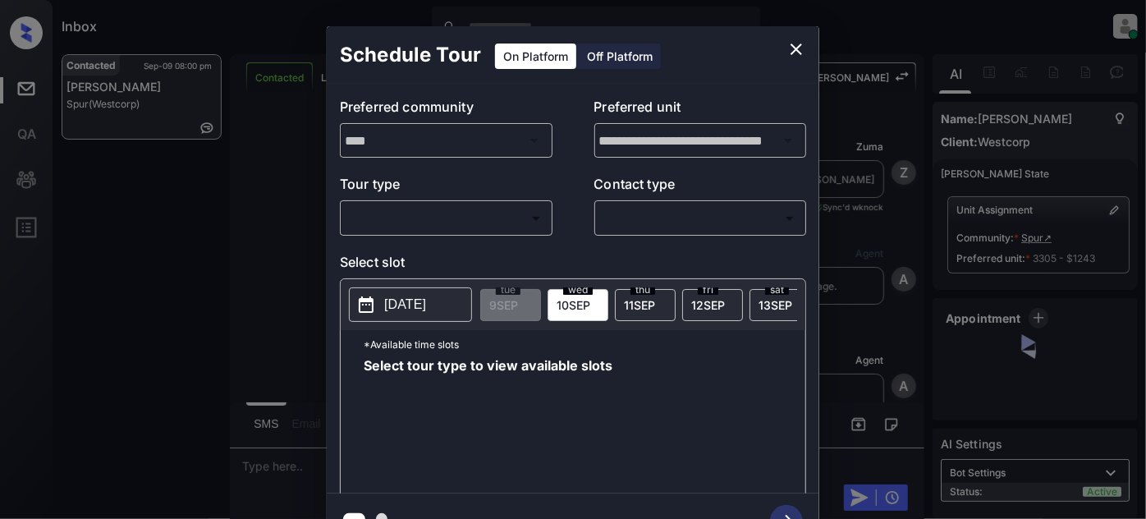
scroll to position [4542, 0]
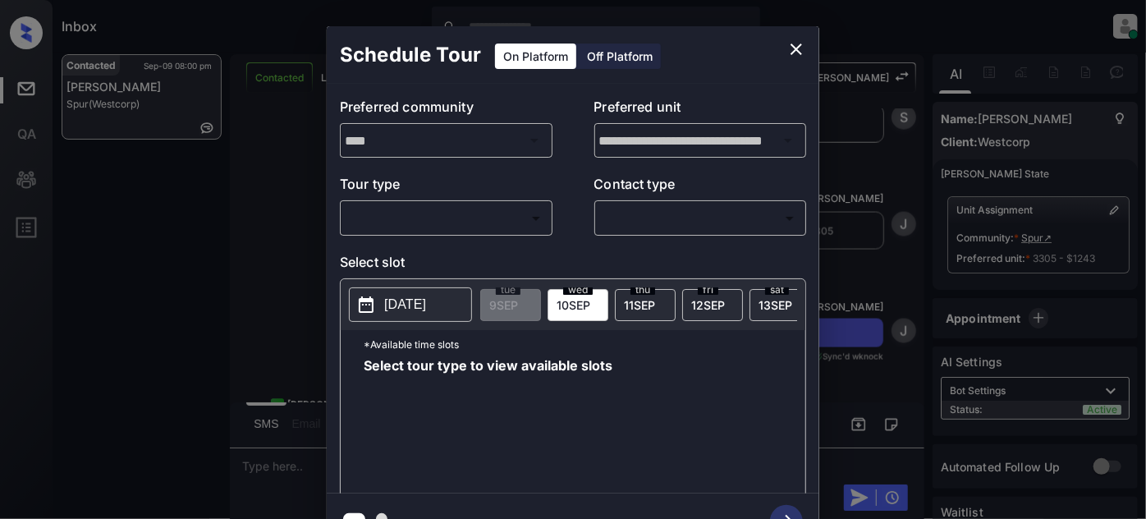
click at [790, 48] on icon "close" at bounding box center [796, 49] width 20 height 20
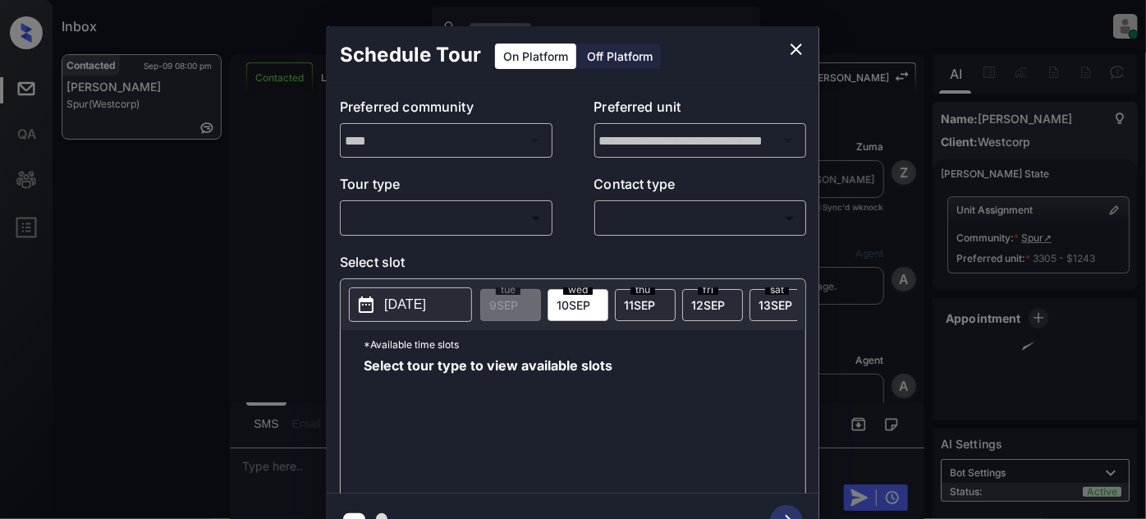
scroll to position [4542, 0]
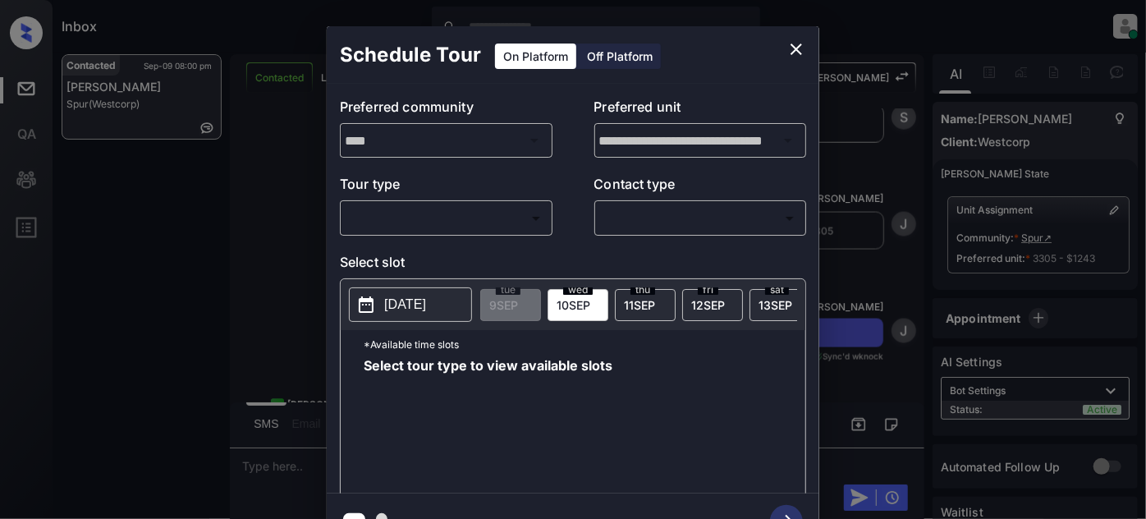
drag, startPoint x: 776, startPoint y: 41, endPoint x: 788, endPoint y: 43, distance: 11.6
click at [777, 41] on div "Schedule Tour On Platform Off Platform" at bounding box center [573, 54] width 492 height 57
click at [789, 44] on icon "close" at bounding box center [796, 49] width 20 height 20
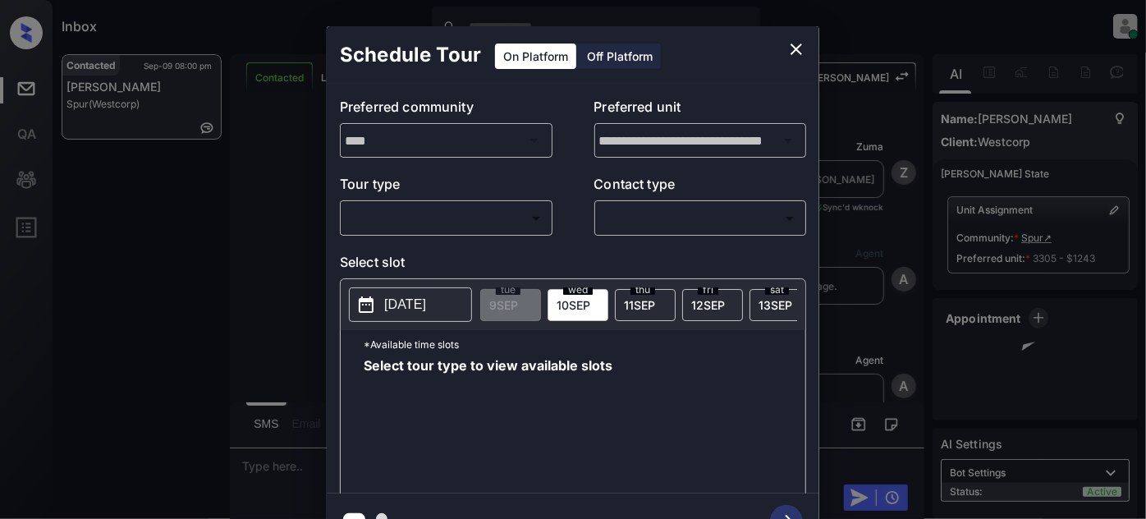
scroll to position [4542, 0]
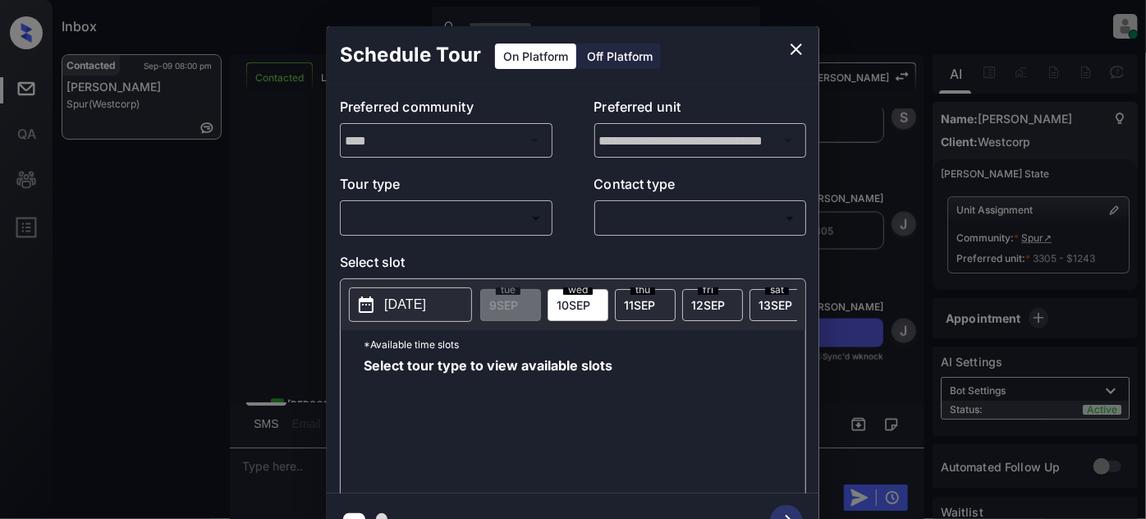
click at [433, 213] on body "Inbox [PERSON_NAME] Online Set yourself offline Set yourself on break Profile S…" at bounding box center [573, 259] width 1146 height 519
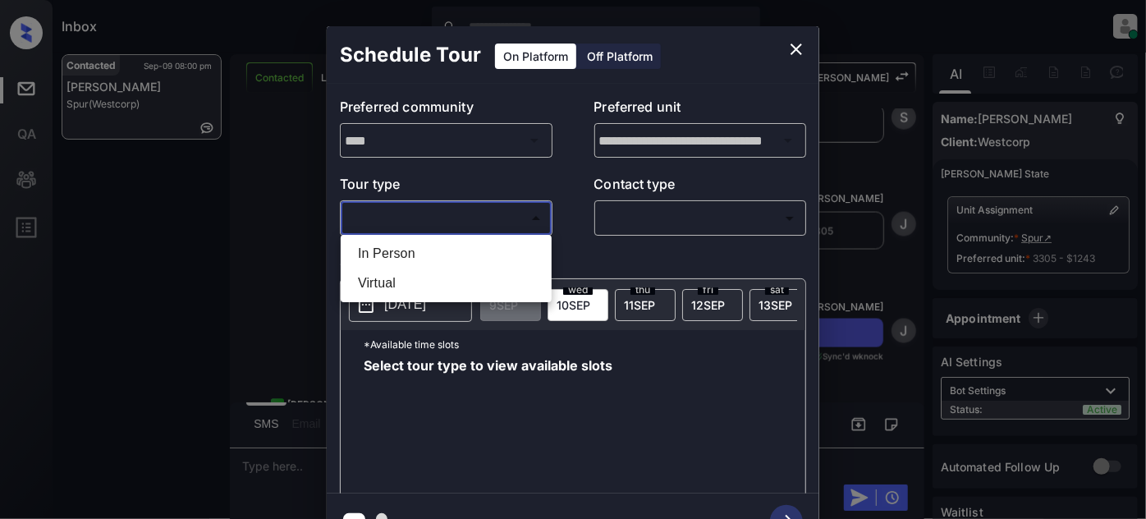
click at [412, 275] on li "Virtual" at bounding box center [446, 283] width 203 height 30
type input "*******"
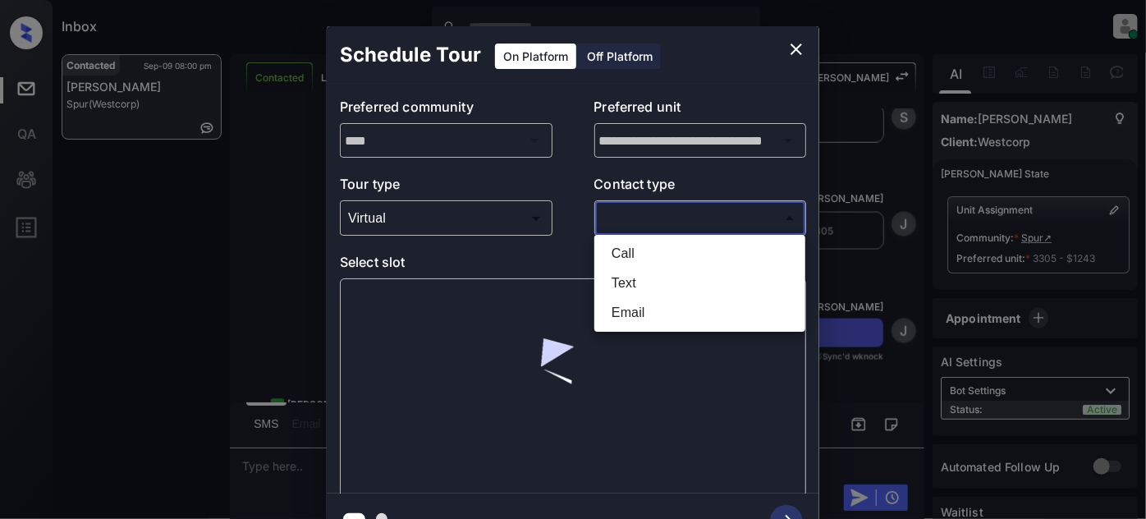
click at [659, 225] on body "Inbox Juan Carlos Manantan Online Set yourself offline Set yourself on break Pr…" at bounding box center [573, 259] width 1146 height 519
click at [659, 281] on li "Text" at bounding box center [699, 283] width 203 height 30
type input "****"
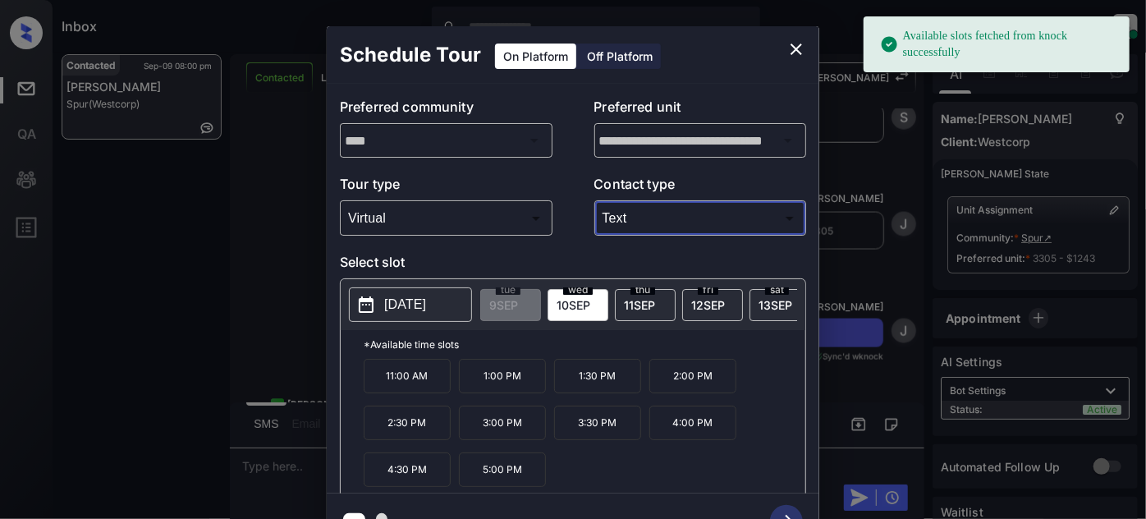
click at [383, 380] on p "11:00 AM" at bounding box center [407, 376] width 87 height 34
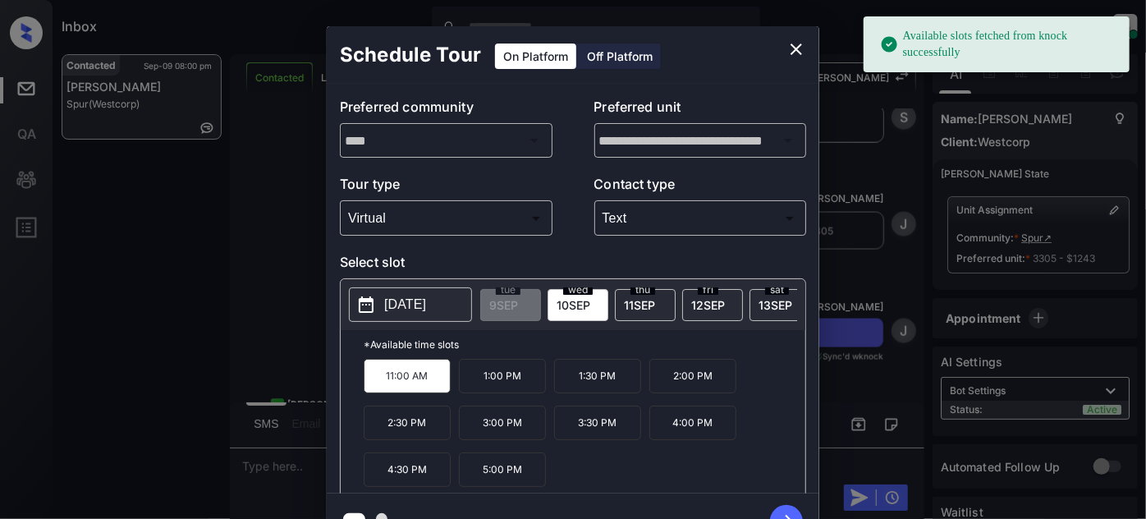
click at [781, 507] on icon "button" at bounding box center [786, 521] width 33 height 33
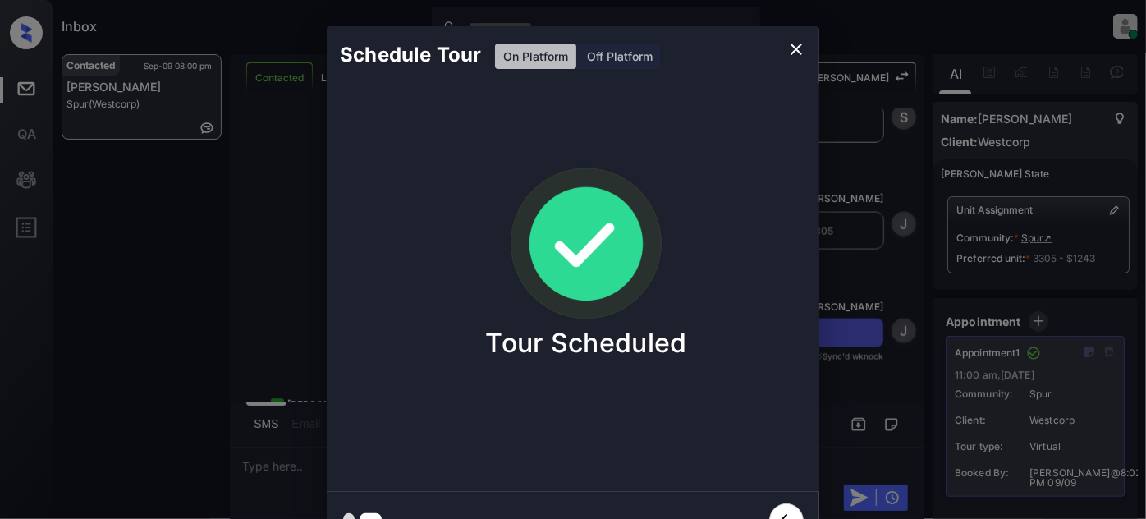
click at [781, 39] on div "Schedule Tour On Platform Off Platform" at bounding box center [573, 54] width 492 height 57
click at [803, 54] on icon "close" at bounding box center [796, 49] width 20 height 20
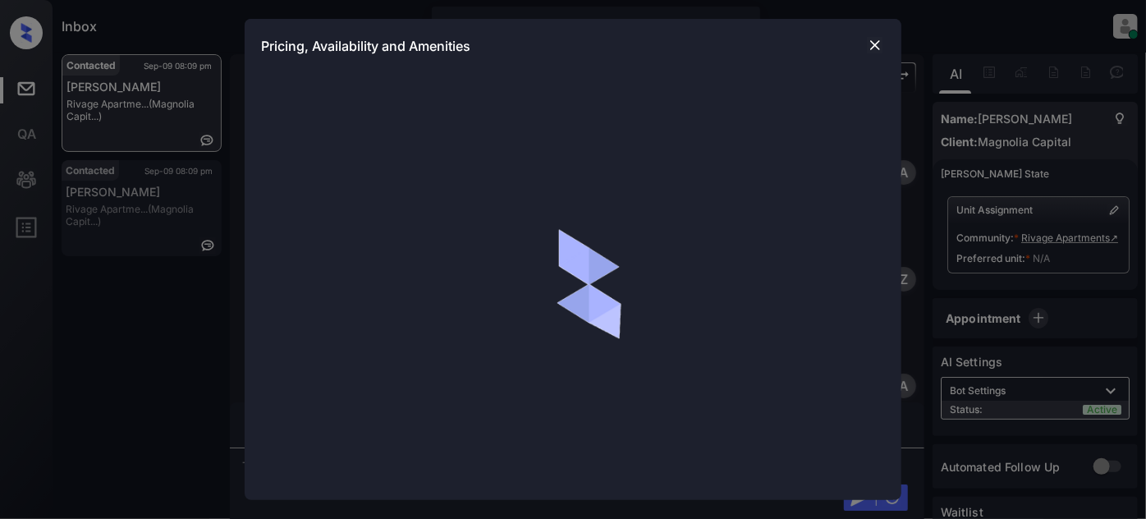
scroll to position [1079, 0]
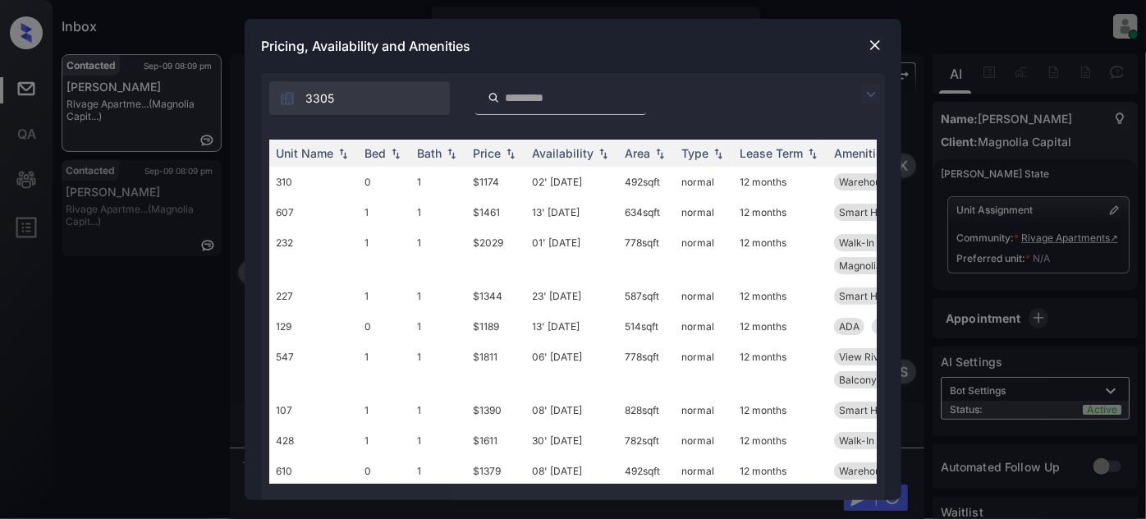
click at [871, 85] on img at bounding box center [871, 95] width 20 height 20
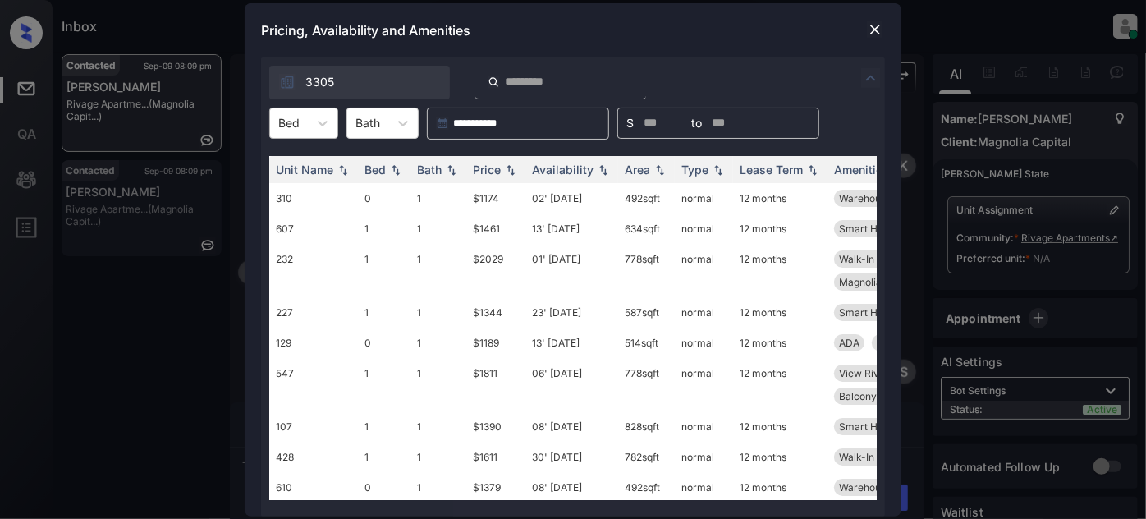
click at [295, 131] on div at bounding box center [288, 122] width 21 height 17
click at [295, 164] on div "0" at bounding box center [303, 164] width 69 height 30
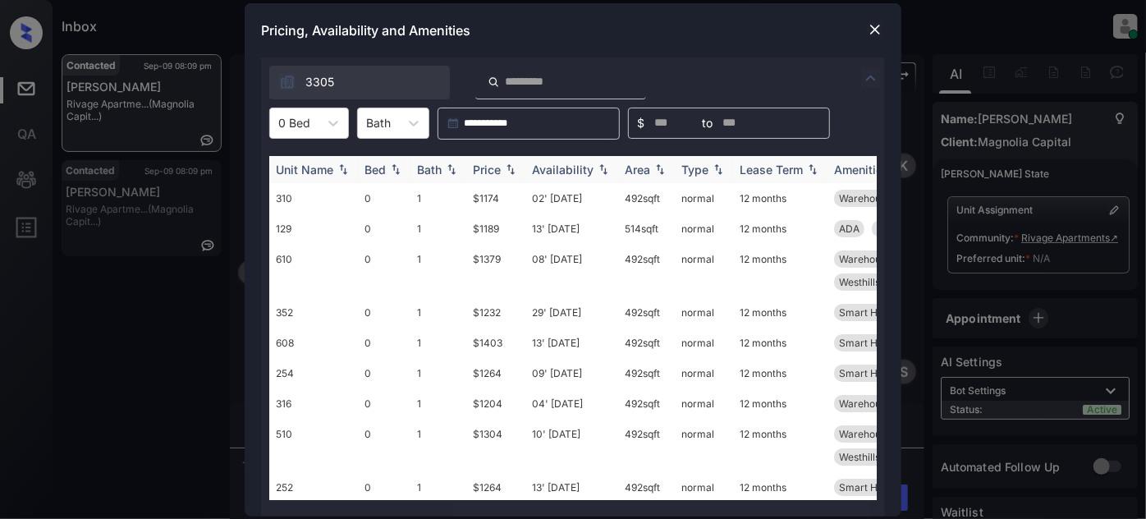
click at [506, 172] on img at bounding box center [510, 168] width 16 height 11
click at [506, 174] on img at bounding box center [510, 168] width 16 height 11
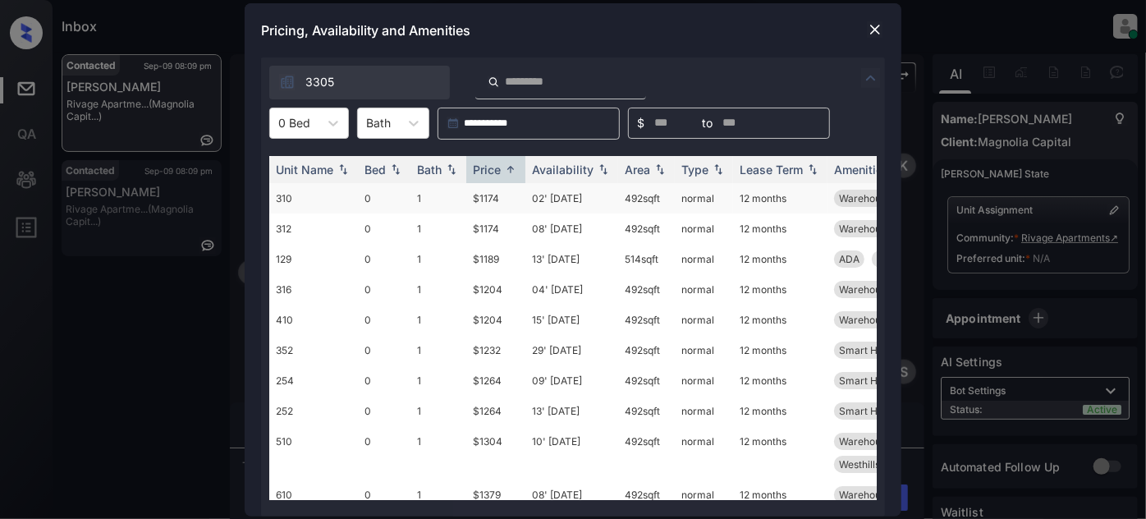
click at [546, 199] on td "02' [DATE]" at bounding box center [571, 198] width 93 height 30
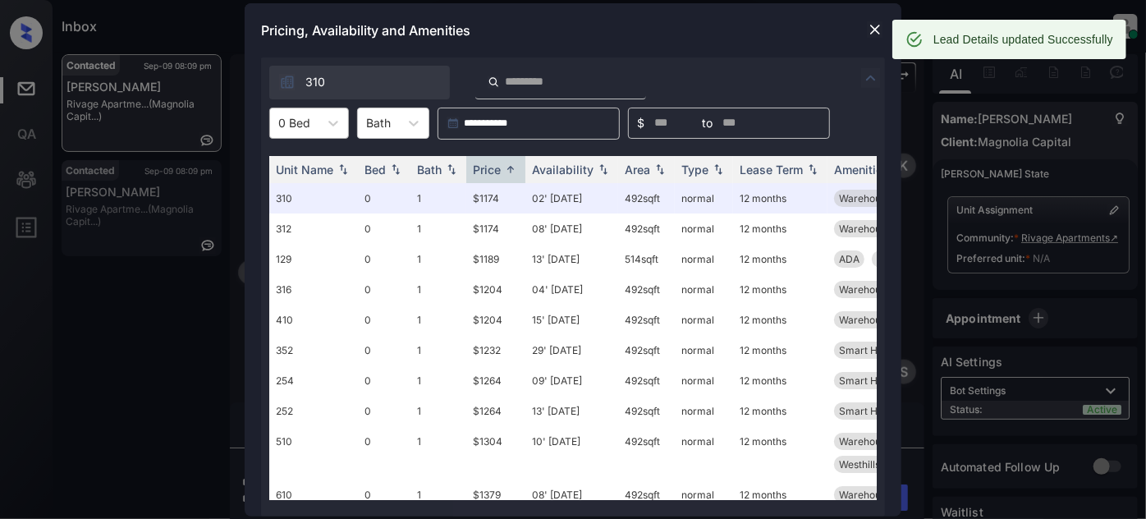
click at [313, 127] on div "0 Bed" at bounding box center [294, 123] width 48 height 24
click at [302, 189] on div "1" at bounding box center [309, 193] width 80 height 30
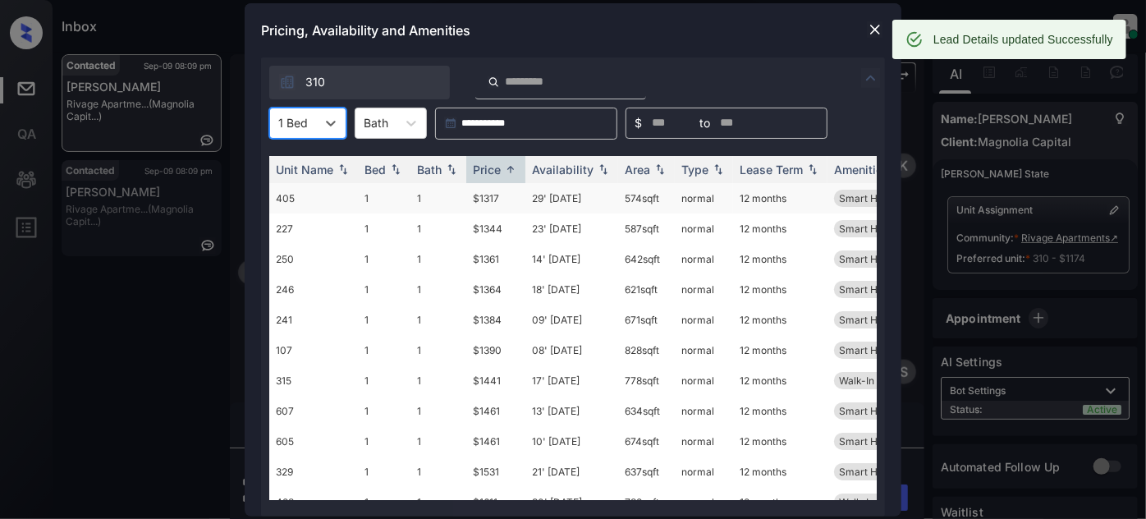
click at [501, 193] on td "$1317" at bounding box center [495, 198] width 59 height 30
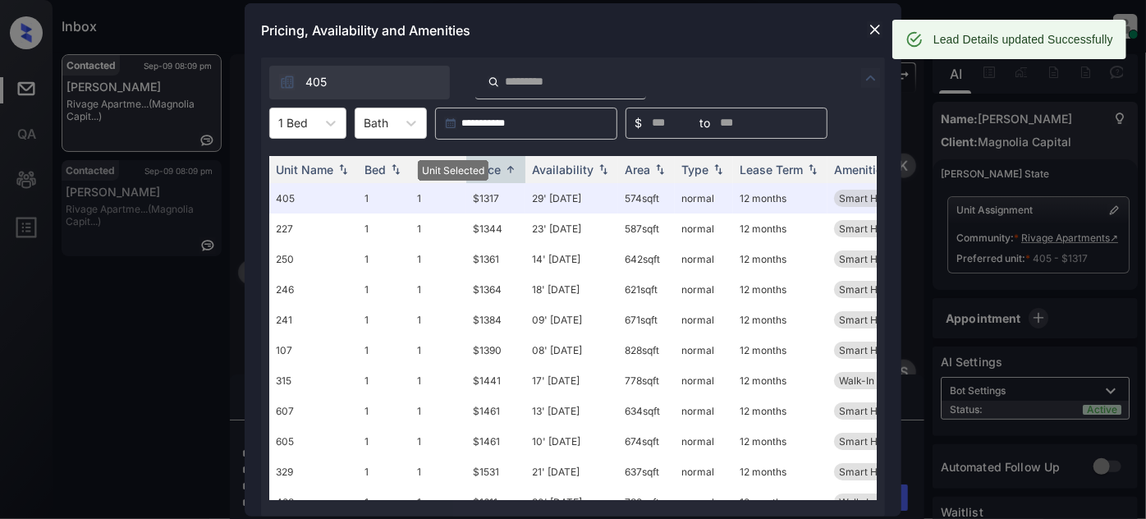
click at [871, 28] on img at bounding box center [875, 29] width 16 height 16
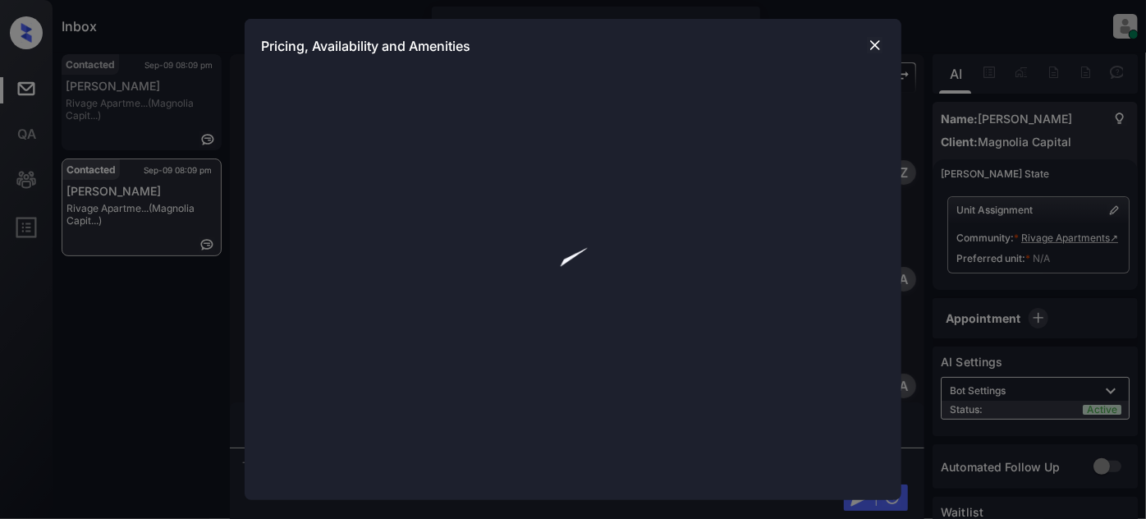
scroll to position [522, 0]
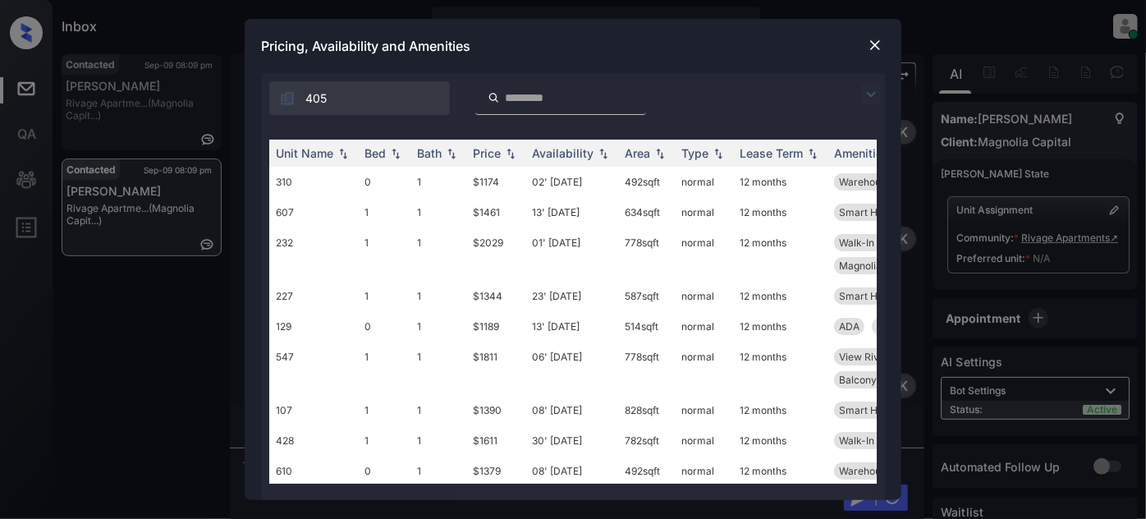
click at [878, 51] on img at bounding box center [875, 45] width 16 height 16
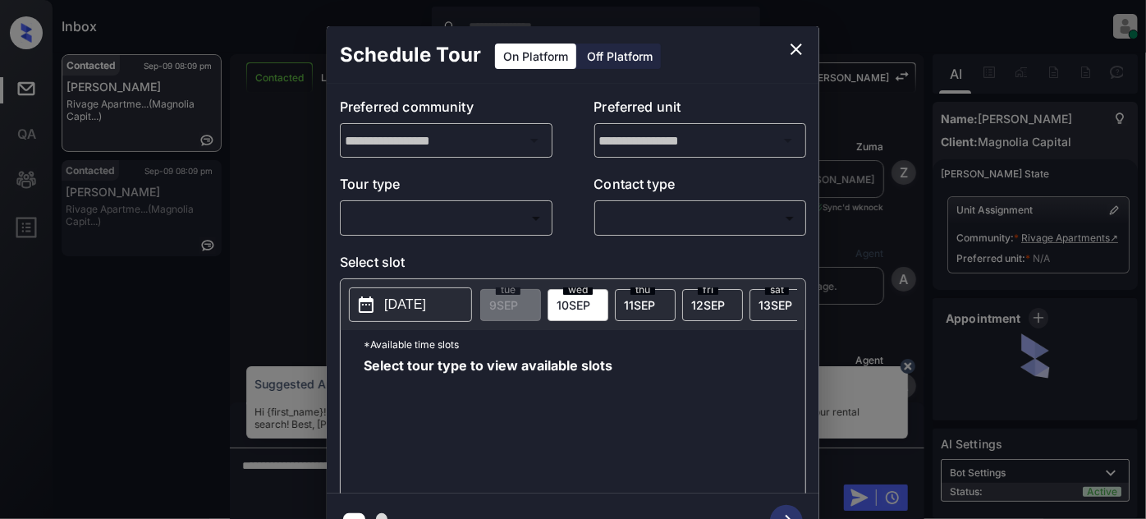
scroll to position [969, 0]
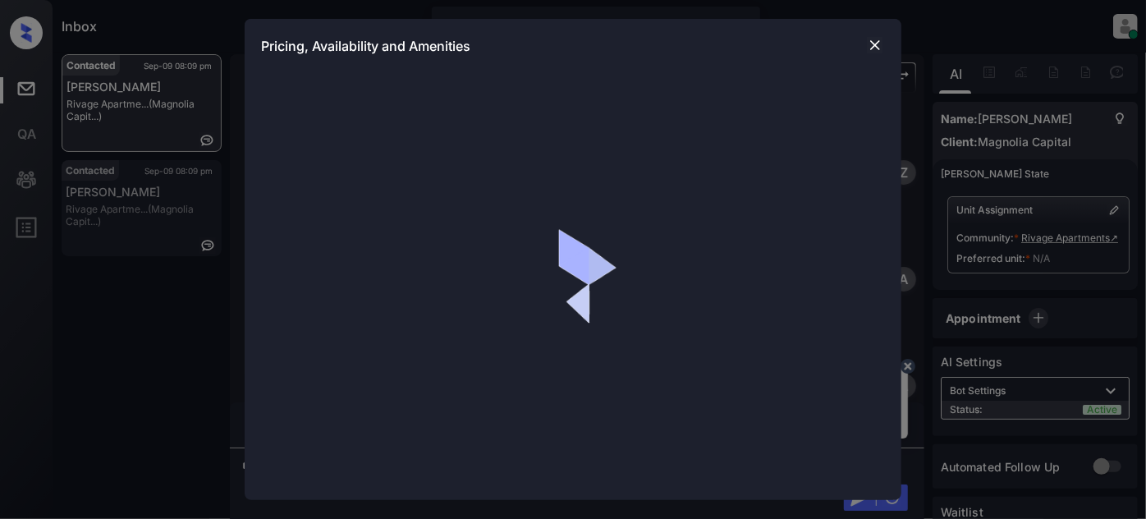
scroll to position [969, 0]
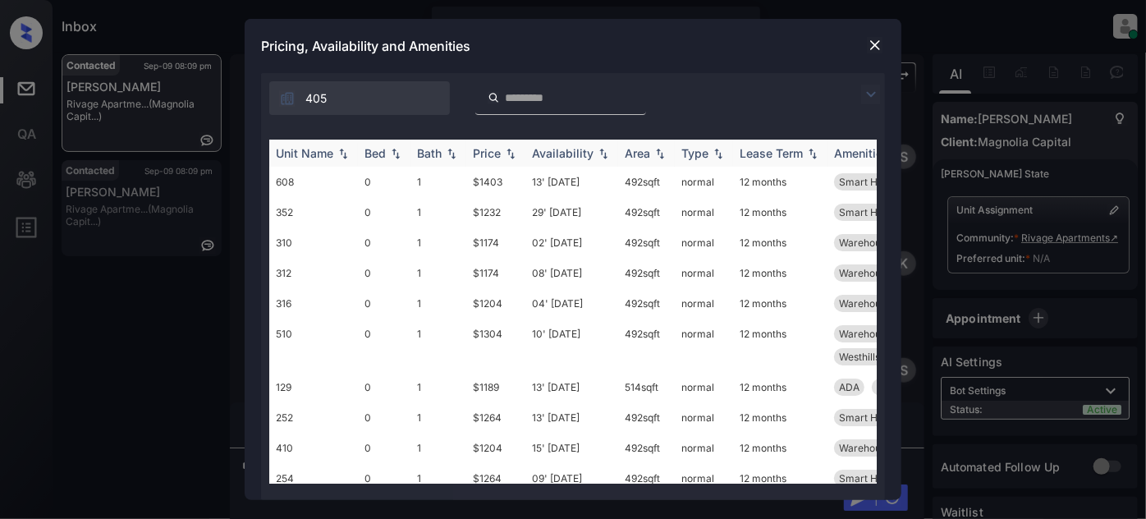
click at [479, 144] on th "Price" at bounding box center [495, 153] width 59 height 27
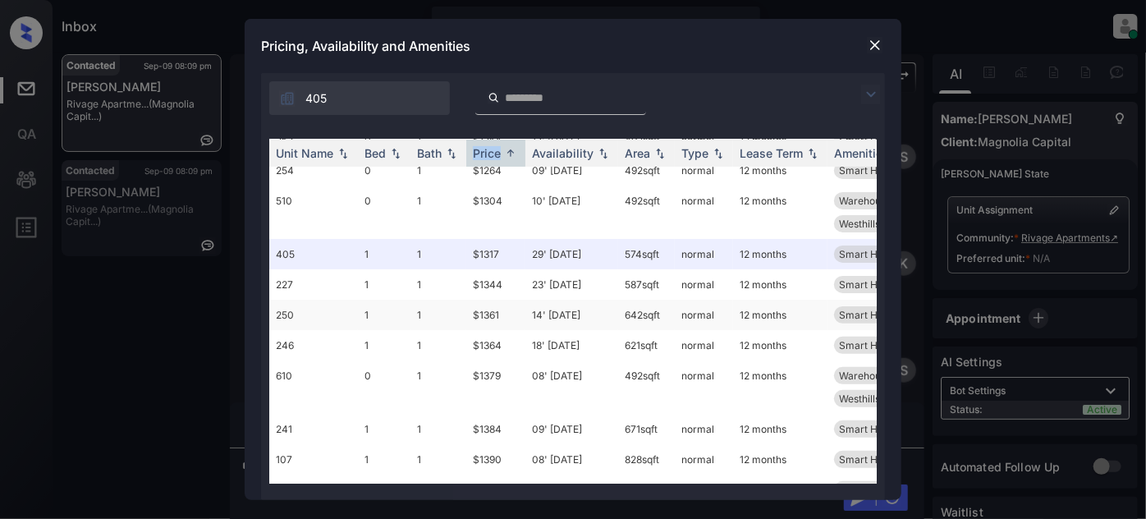
scroll to position [223, 0]
click at [868, 42] on img at bounding box center [875, 45] width 16 height 16
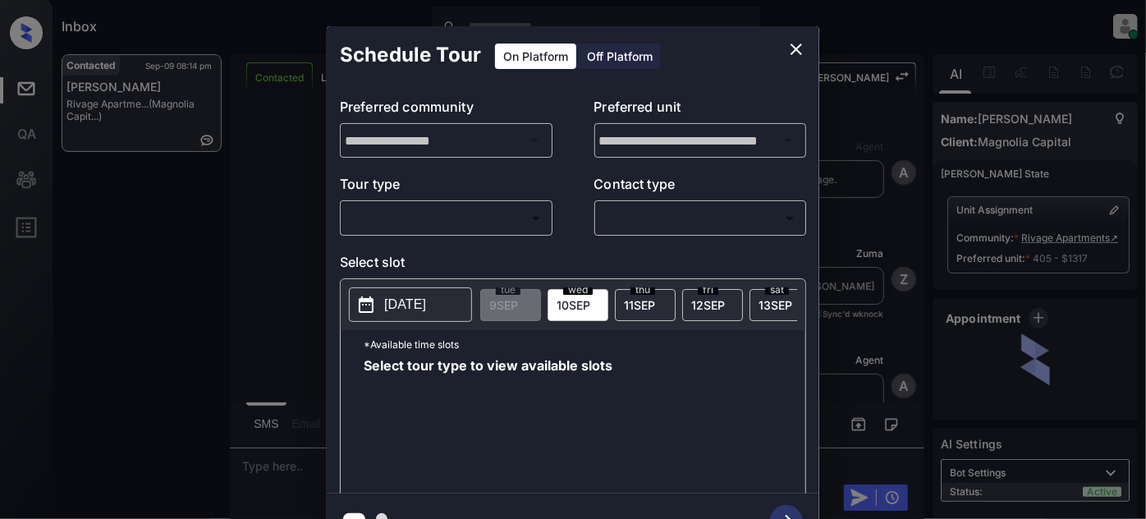
scroll to position [835, 0]
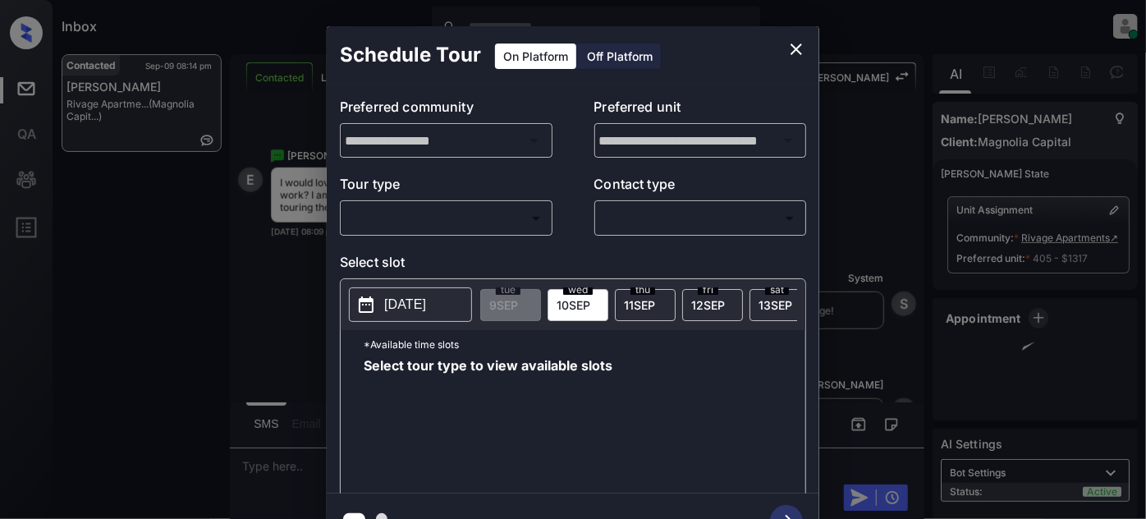
click at [383, 207] on body "Inbox [PERSON_NAME] Online Set yourself offline Set yourself on break Profile S…" at bounding box center [573, 259] width 1146 height 519
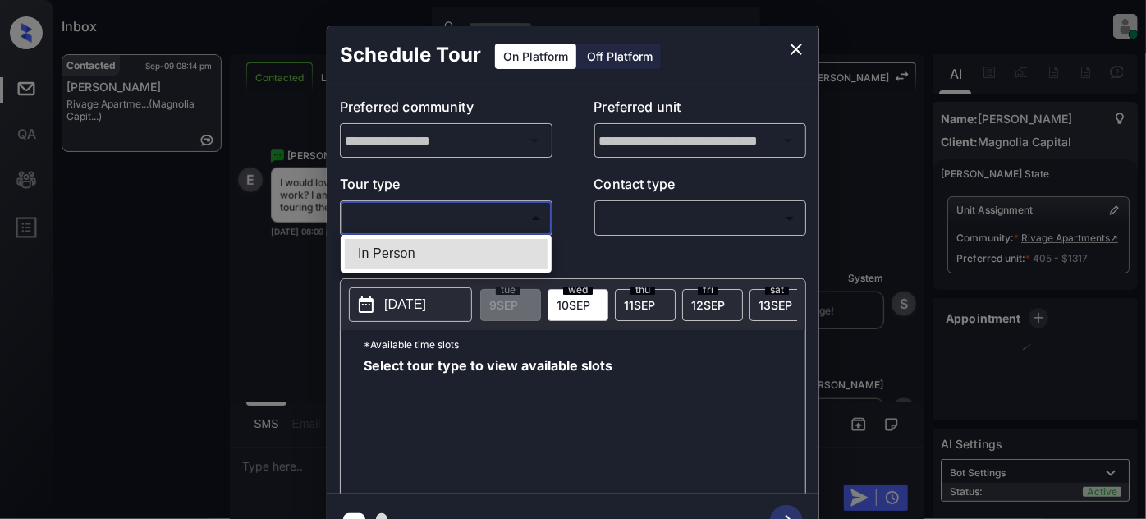
click at [398, 243] on li "In Person" at bounding box center [446, 254] width 203 height 30
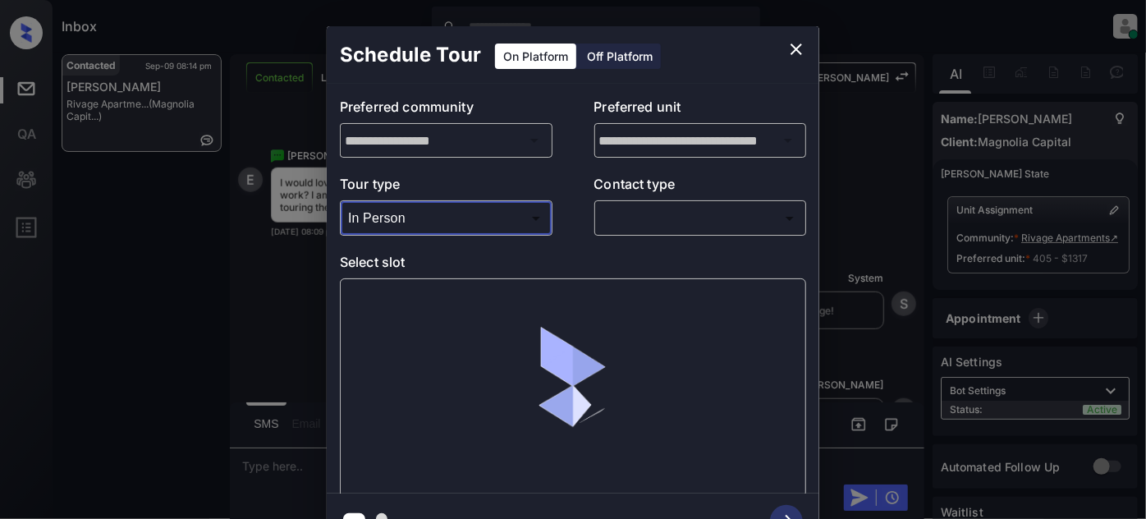
type input "********"
click at [674, 220] on body "Inbox [PERSON_NAME] Online Set yourself offline Set yourself on break Profile S…" at bounding box center [573, 259] width 1146 height 519
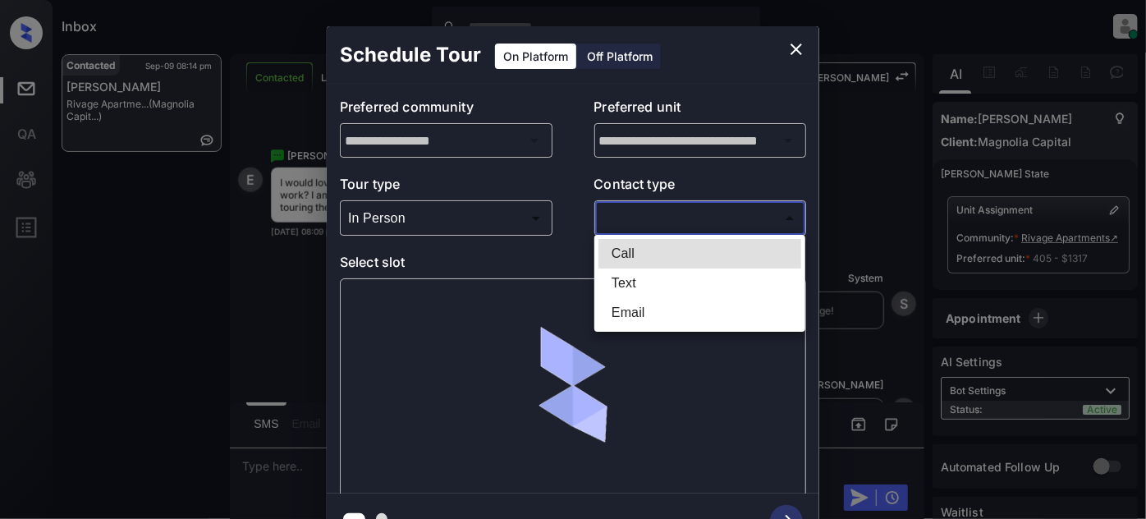
click at [658, 275] on li "Text" at bounding box center [699, 283] width 203 height 30
type input "****"
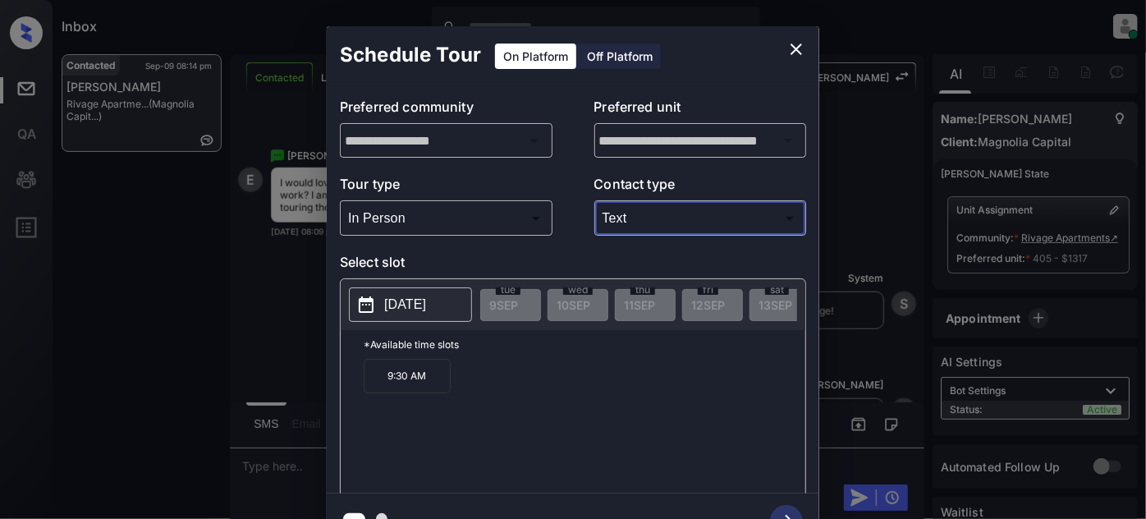
click at [396, 299] on p "[DATE]" at bounding box center [405, 305] width 42 height 20
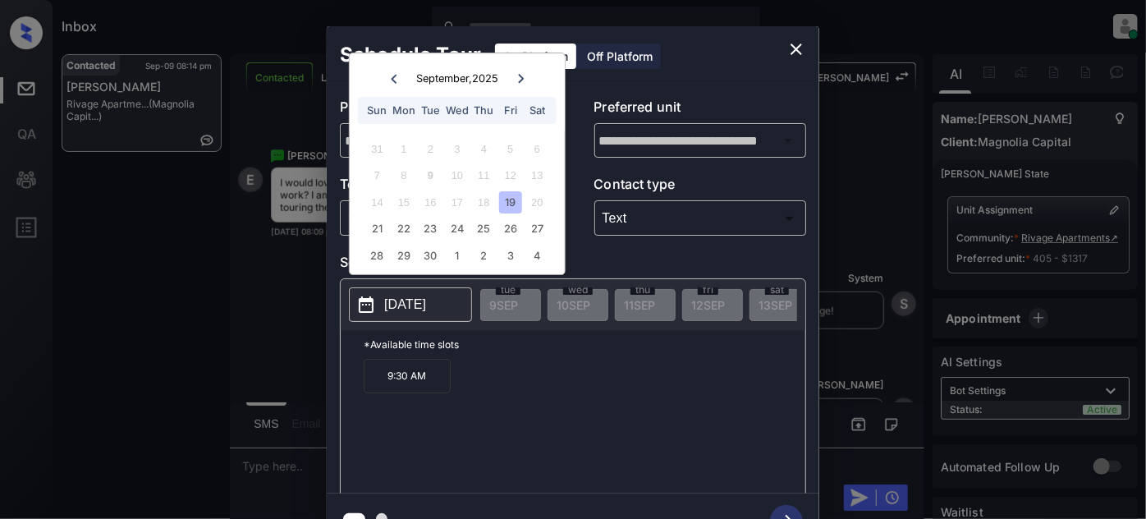
click at [514, 203] on div "19" at bounding box center [510, 202] width 22 height 22
click at [382, 229] on div "21" at bounding box center [377, 229] width 22 height 22
click at [402, 231] on div "22" at bounding box center [403, 229] width 22 height 22
click at [514, 200] on div "19" at bounding box center [510, 202] width 22 height 22
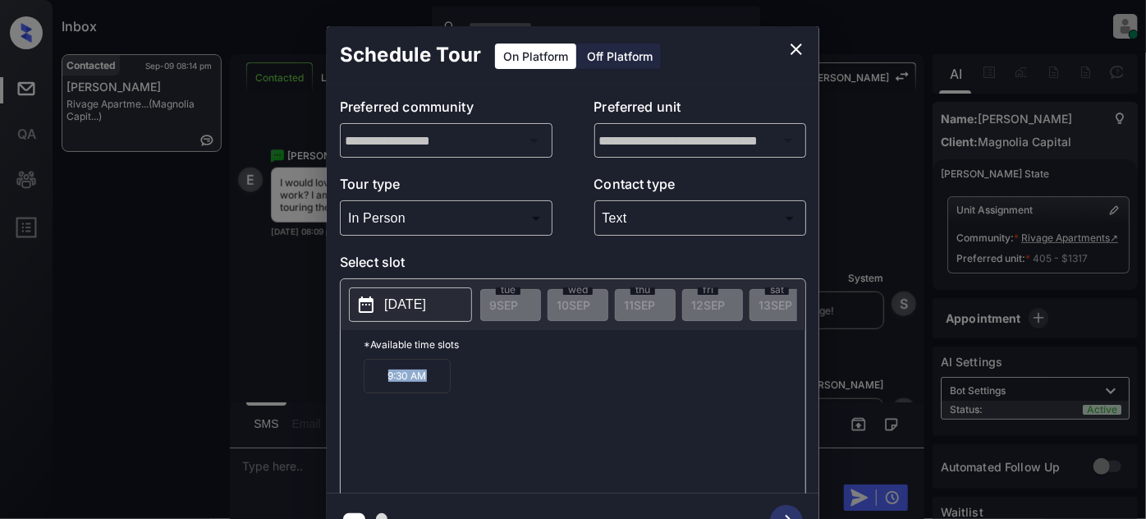
drag, startPoint x: 433, startPoint y: 384, endPoint x: 318, endPoint y: 380, distance: 115.8
click at [318, 380] on div "**********" at bounding box center [573, 287] width 1146 height 575
copy p "9:30 AM"
click at [426, 303] on p "[DATE]" at bounding box center [405, 305] width 42 height 20
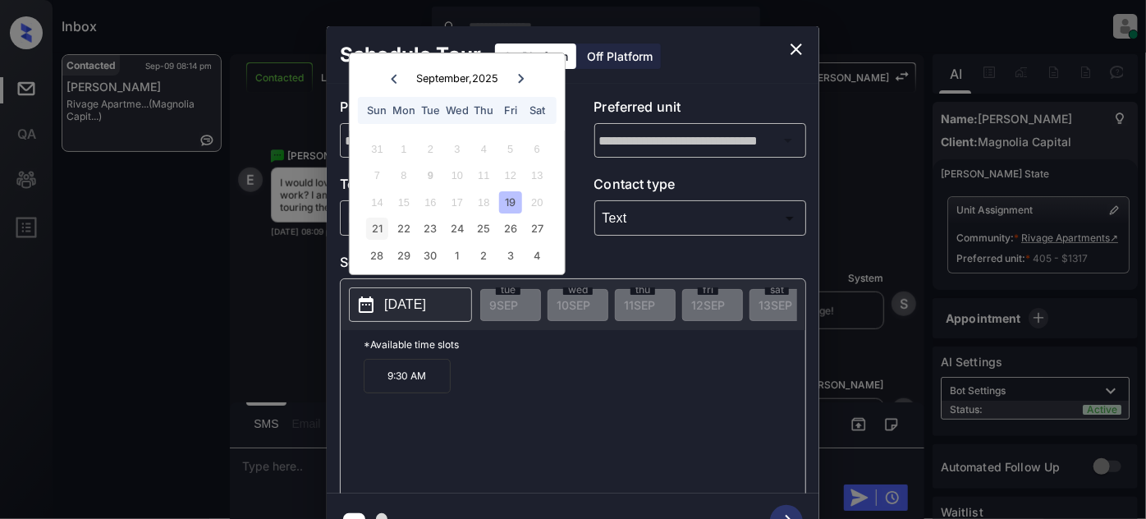
click at [387, 231] on div "21" at bounding box center [377, 229] width 22 height 22
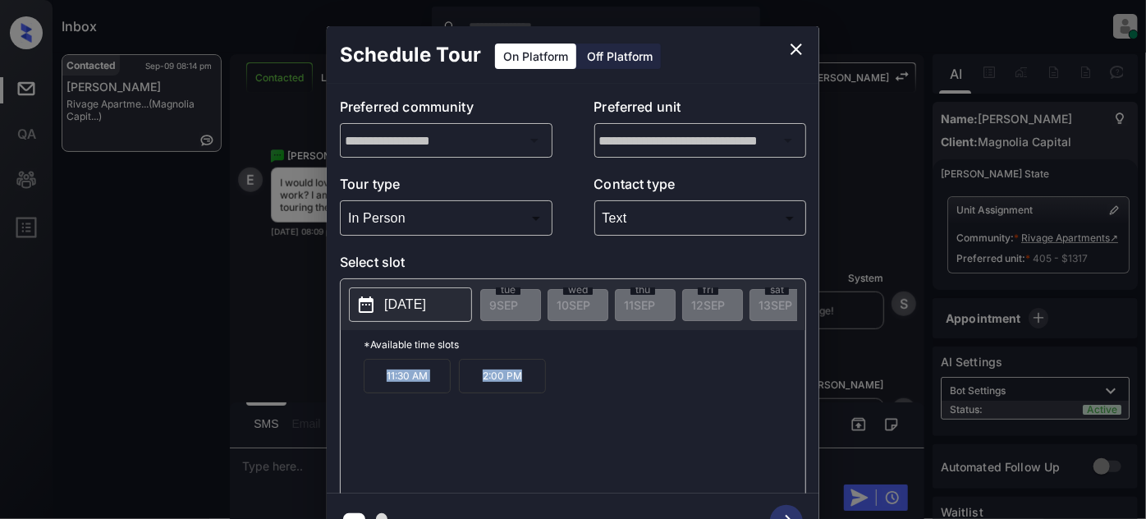
drag, startPoint x: 422, startPoint y: 384, endPoint x: 549, endPoint y: 386, distance: 127.2
click at [549, 386] on div "11:30 AM 2:00 PM" at bounding box center [585, 424] width 442 height 131
copy div "11:30 AM 2:00 PM"
click at [426, 296] on p "[DATE]" at bounding box center [405, 305] width 42 height 20
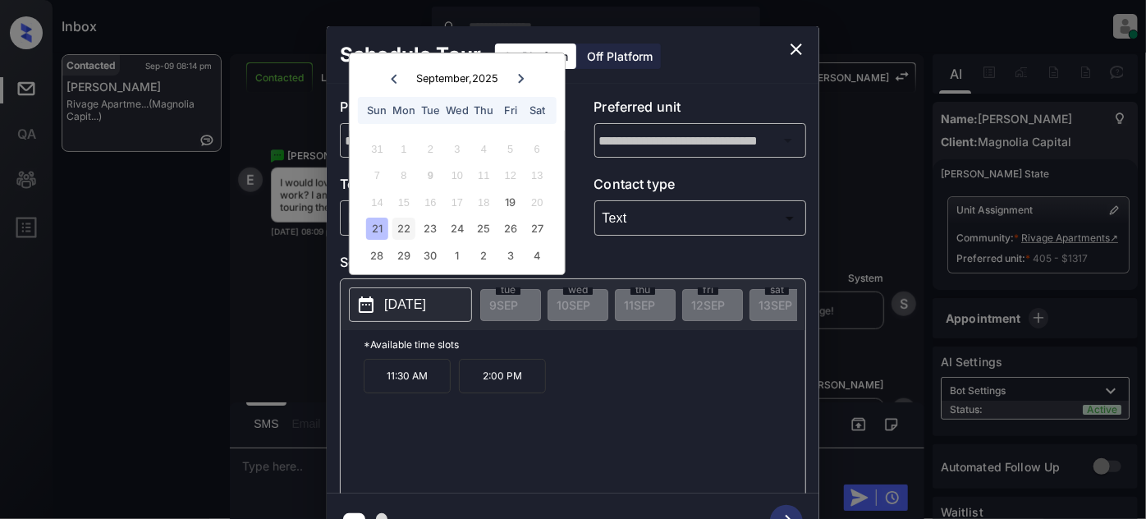
click at [405, 221] on div "22" at bounding box center [403, 229] width 22 height 22
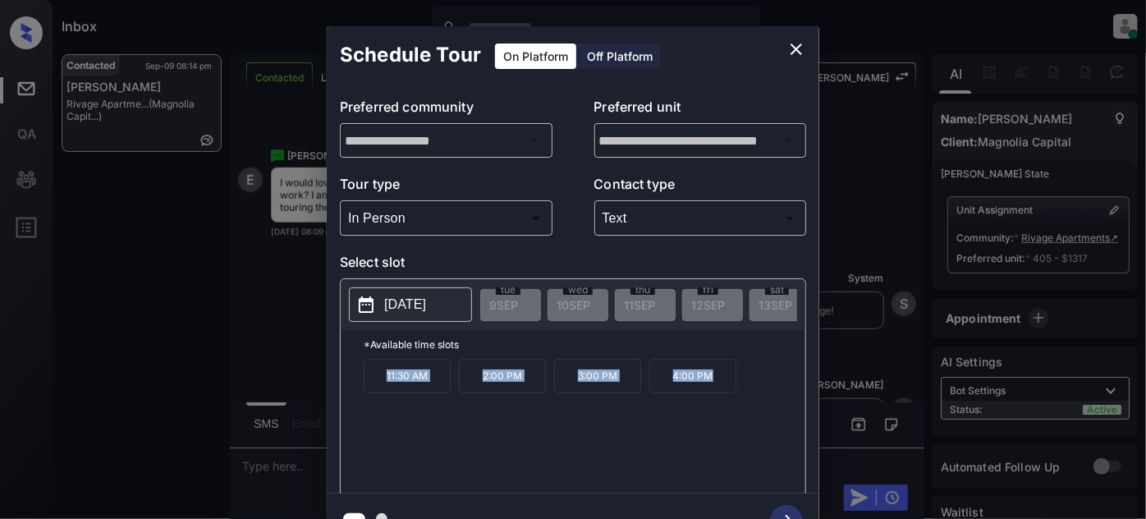
drag, startPoint x: 379, startPoint y: 383, endPoint x: 723, endPoint y: 391, distance: 344.0
click at [723, 391] on div "11:30 AM 2:00 PM 3:00 PM 4:00 PM" at bounding box center [585, 424] width 442 height 131
copy div "11:30 AM 2:00 PM 3:00 PM 4:00 PM"
click at [223, 282] on div "**********" at bounding box center [573, 287] width 1146 height 575
